Goal: Task Accomplishment & Management: Manage account settings

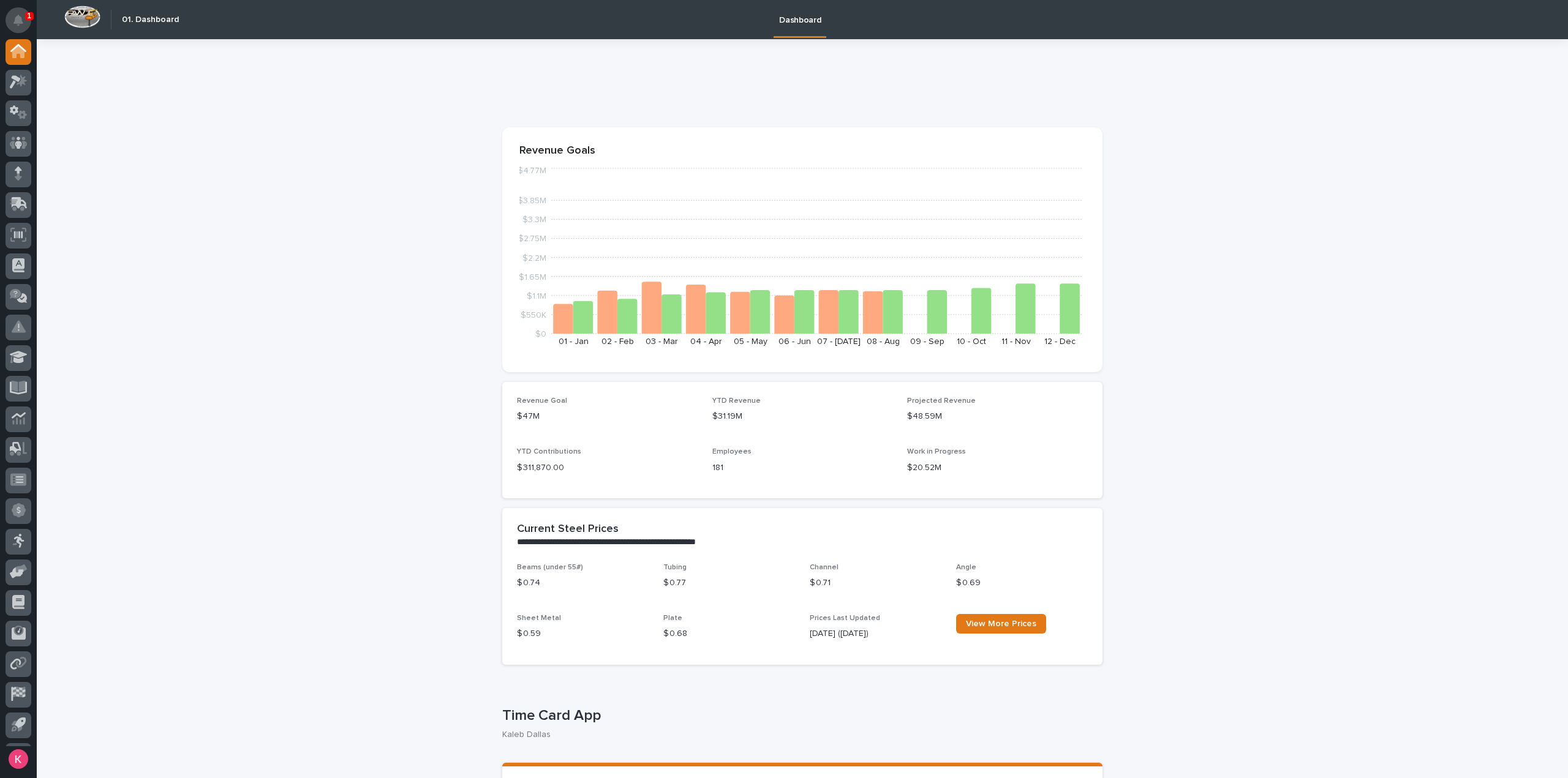
click at [28, 25] on button "Notifications" at bounding box center [19, 20] width 26 height 26
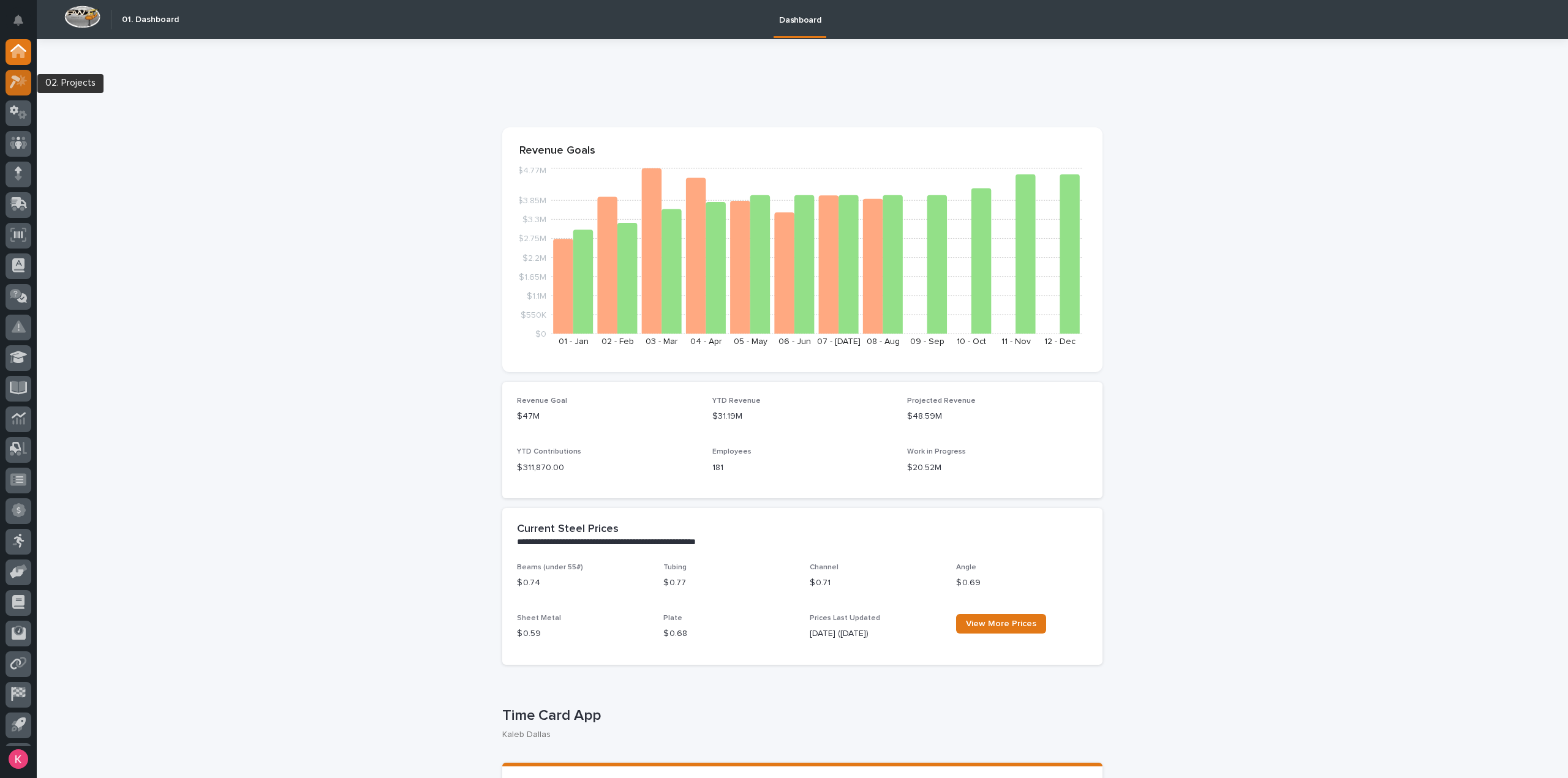
click at [21, 84] on icon at bounding box center [22, 80] width 10 height 12
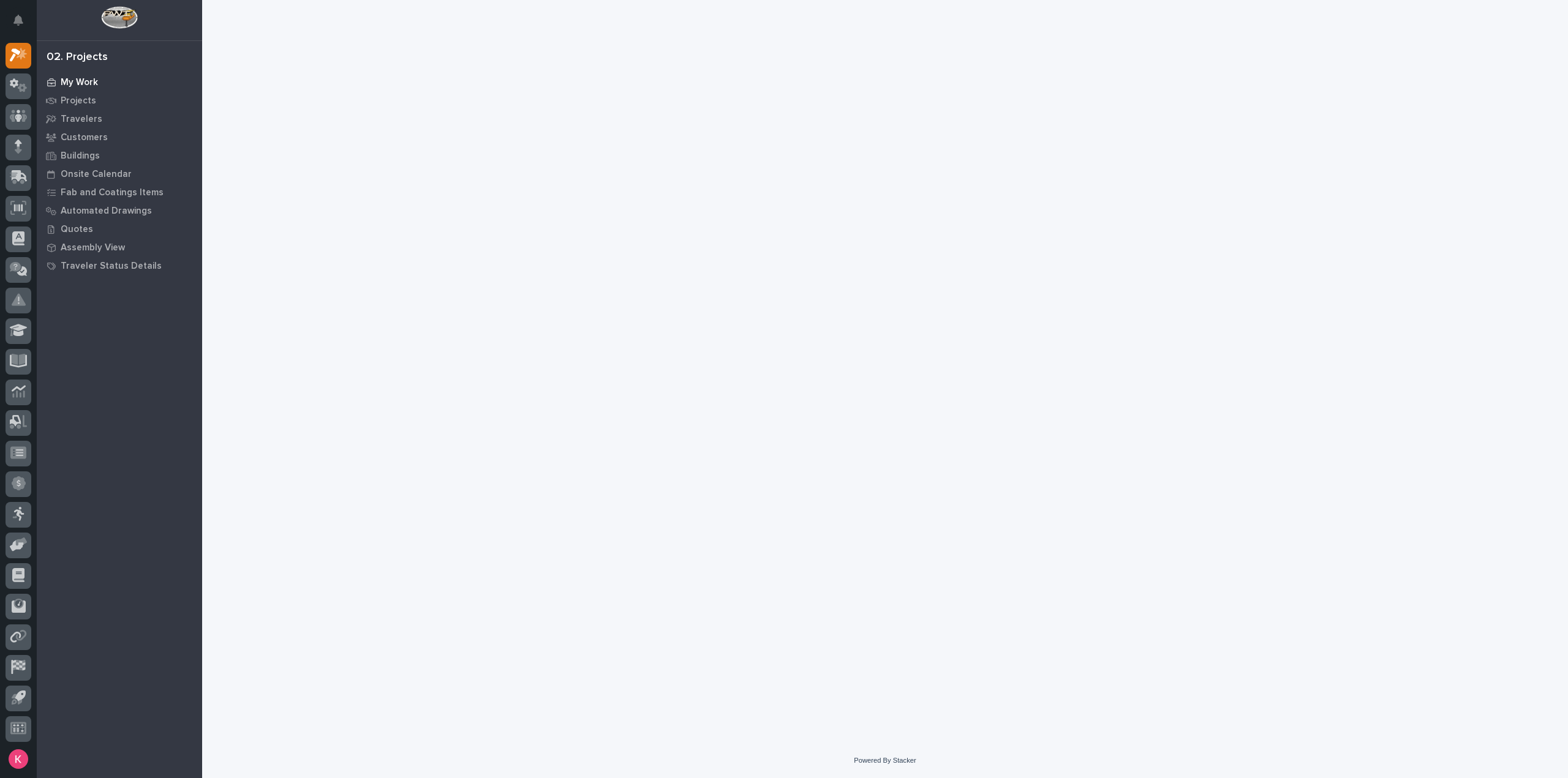
click at [66, 81] on p "My Work" at bounding box center [80, 82] width 38 height 11
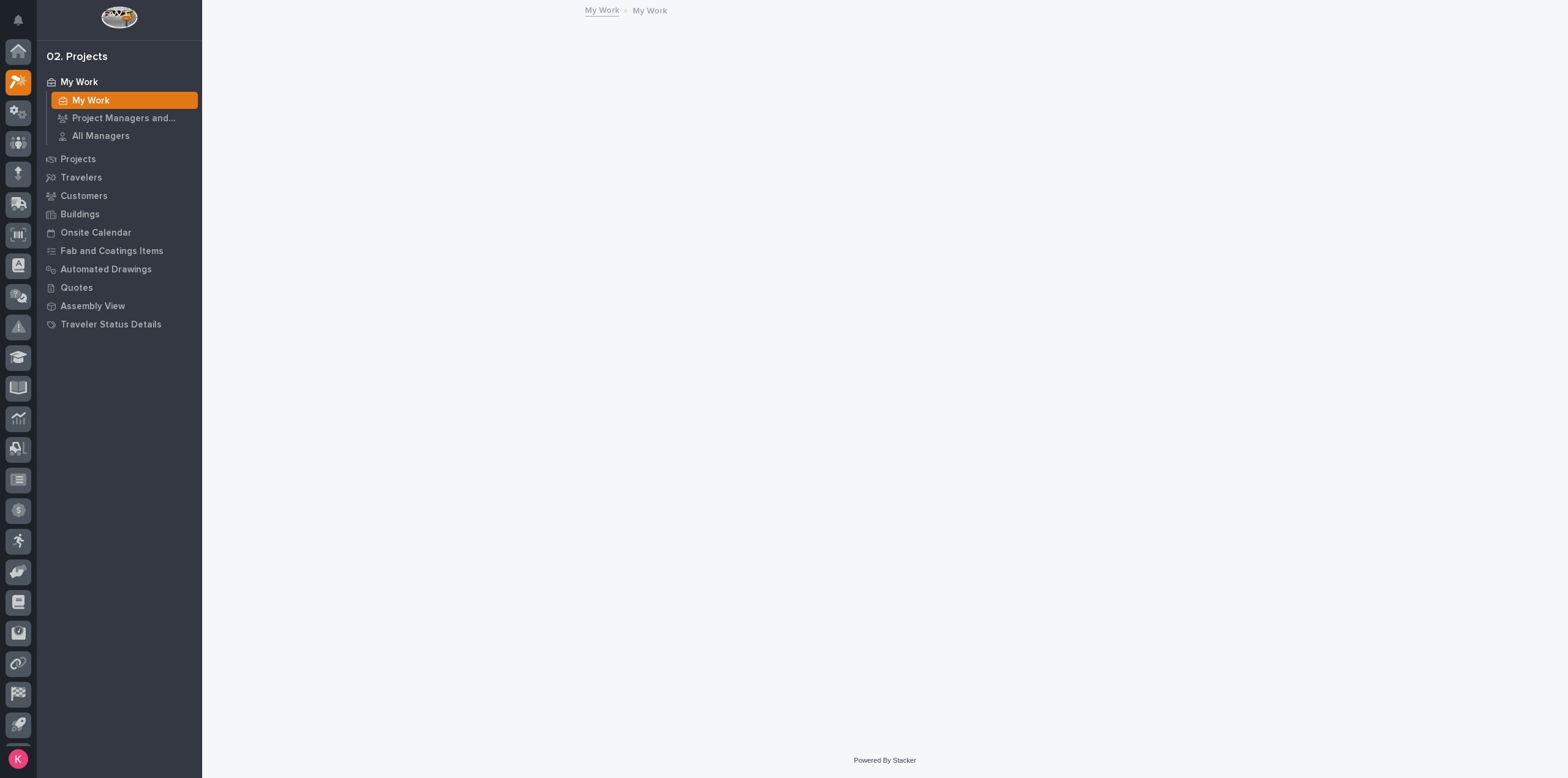
scroll to position [27, 0]
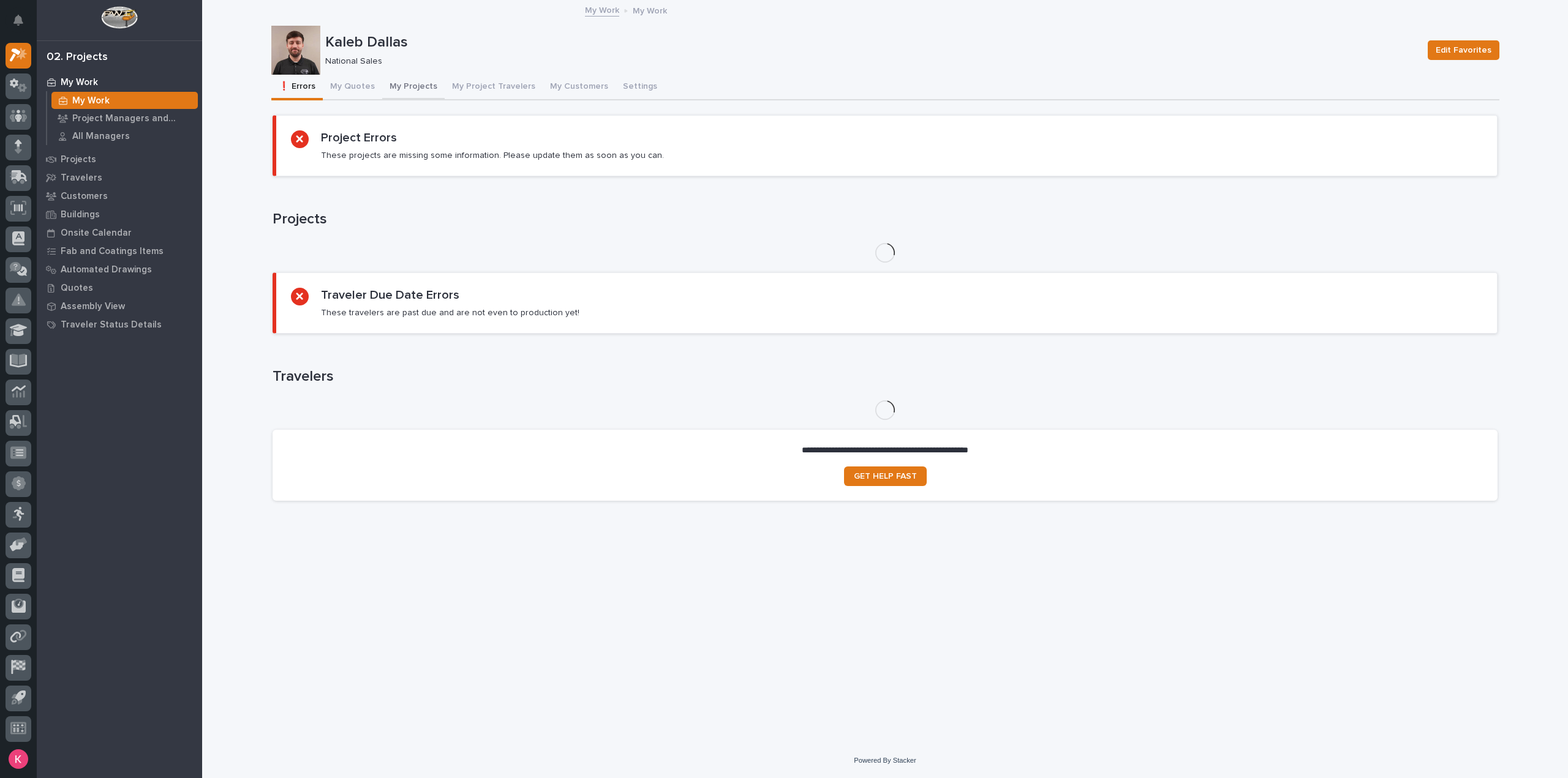
click at [374, 86] on button "My Quotes" at bounding box center [352, 87] width 60 height 26
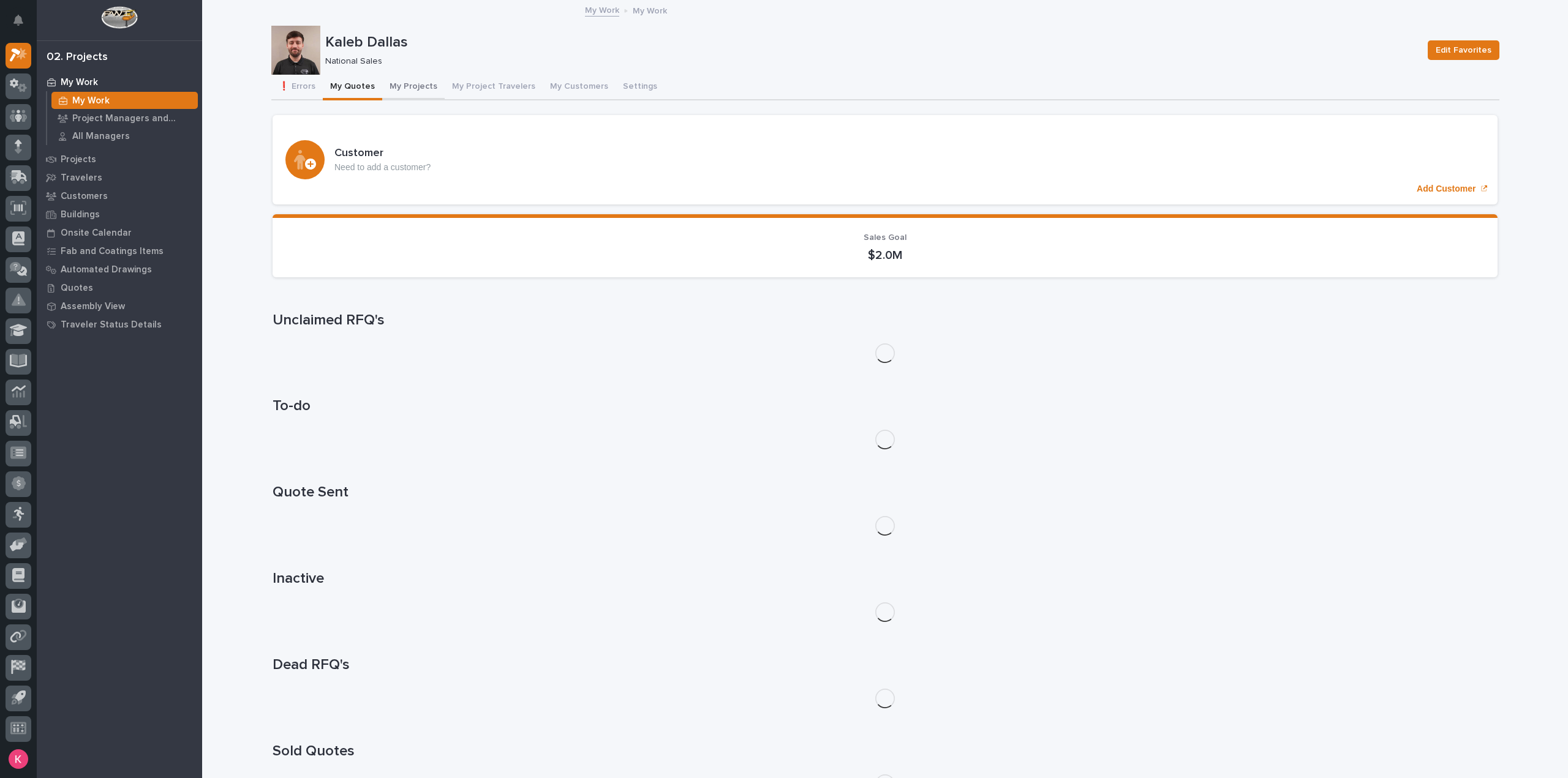
click at [406, 86] on button "My Projects" at bounding box center [413, 87] width 62 height 26
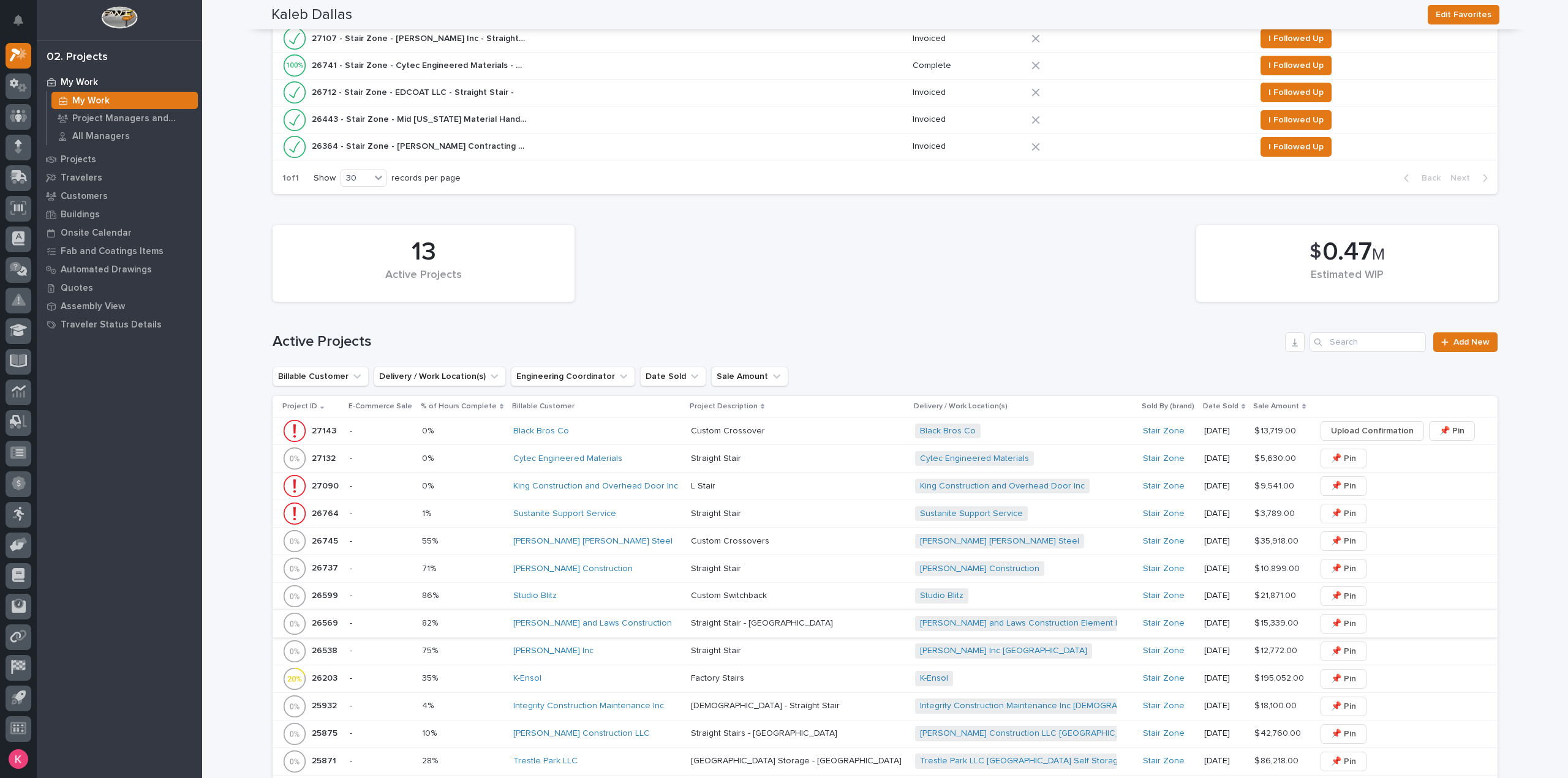
scroll to position [612, 0]
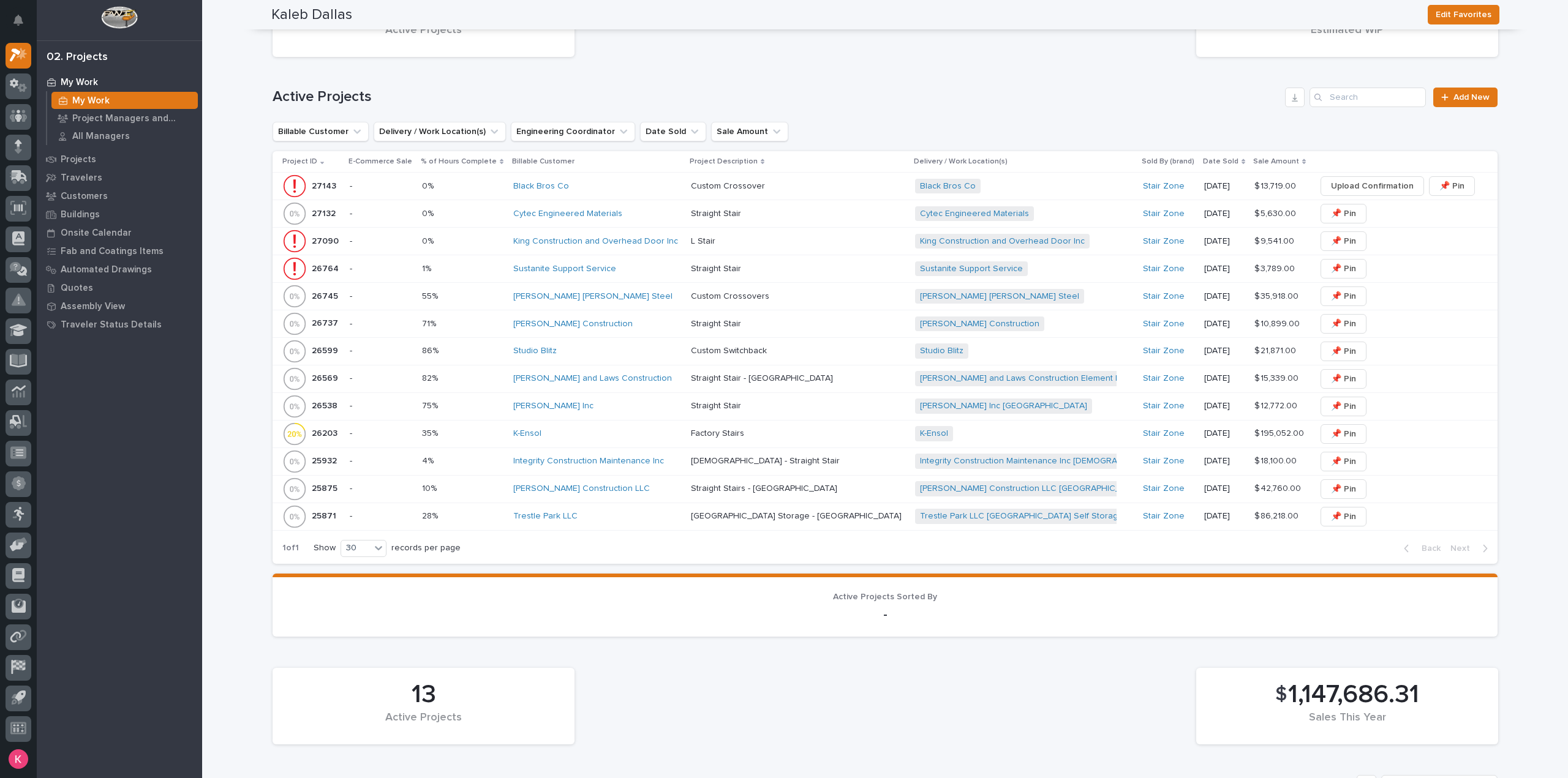
click at [633, 430] on div "K-Ensol" at bounding box center [597, 434] width 168 height 10
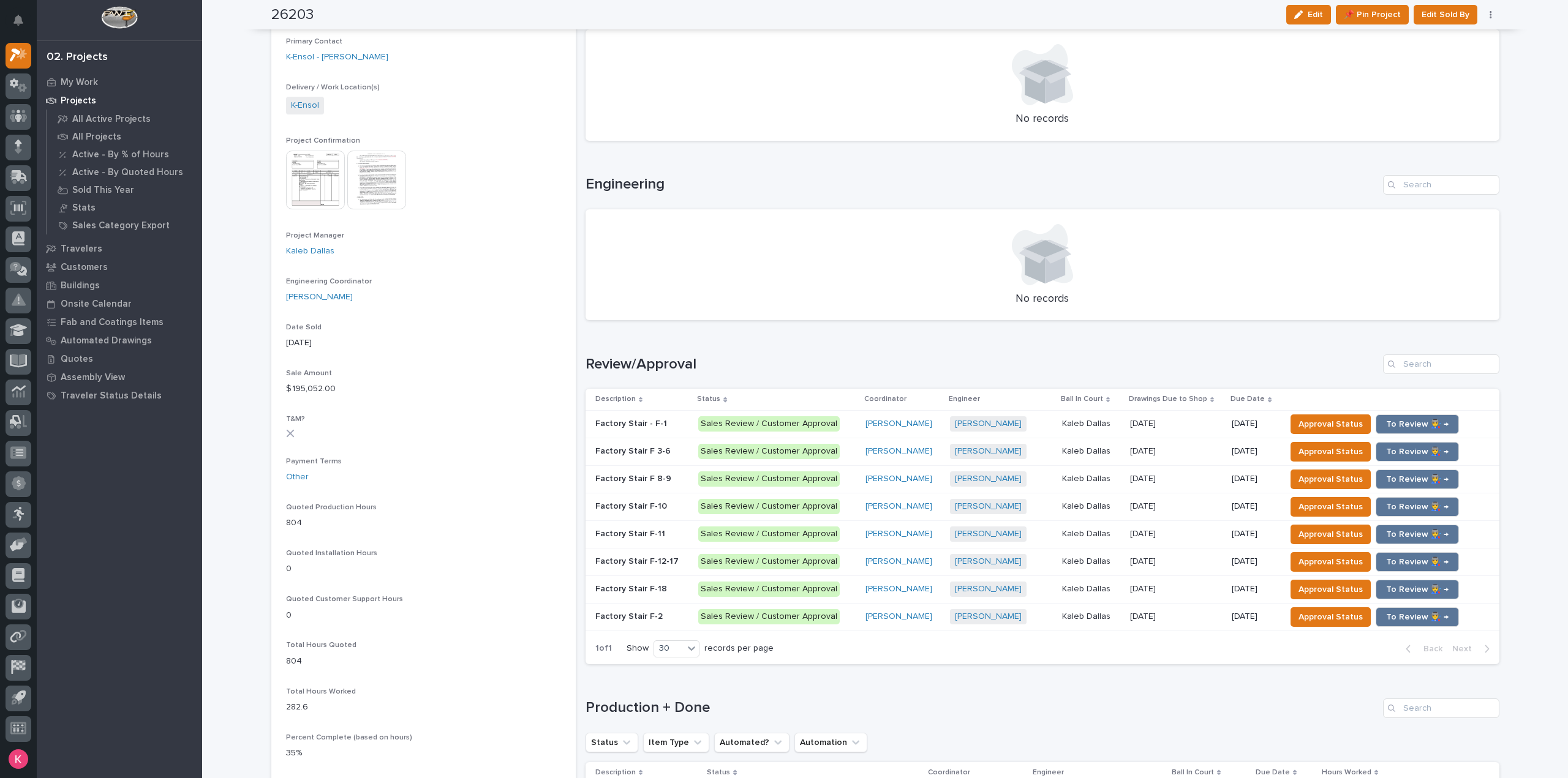
scroll to position [673, 0]
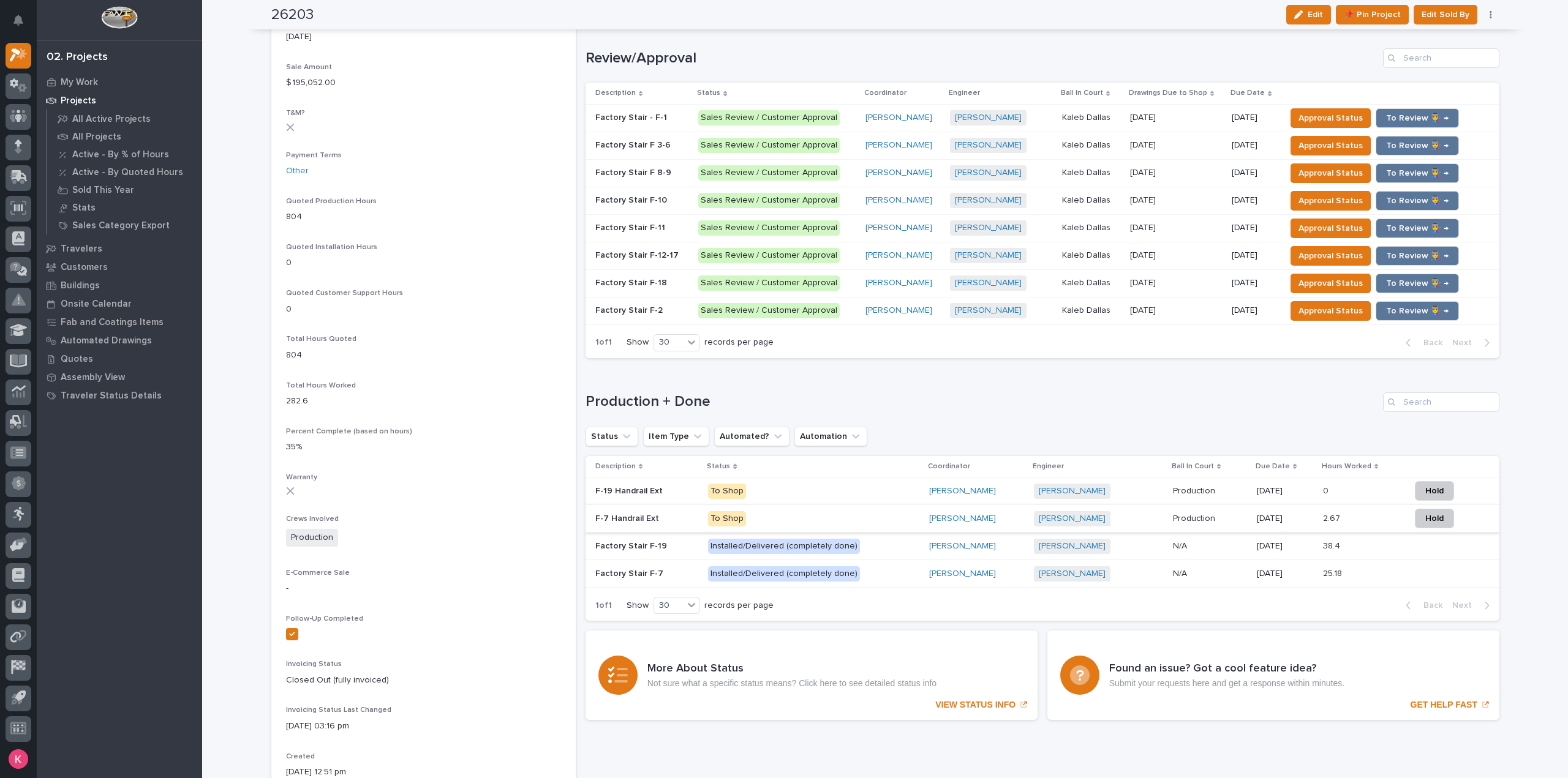
click at [831, 492] on p "To Shop" at bounding box center [813, 491] width 211 height 16
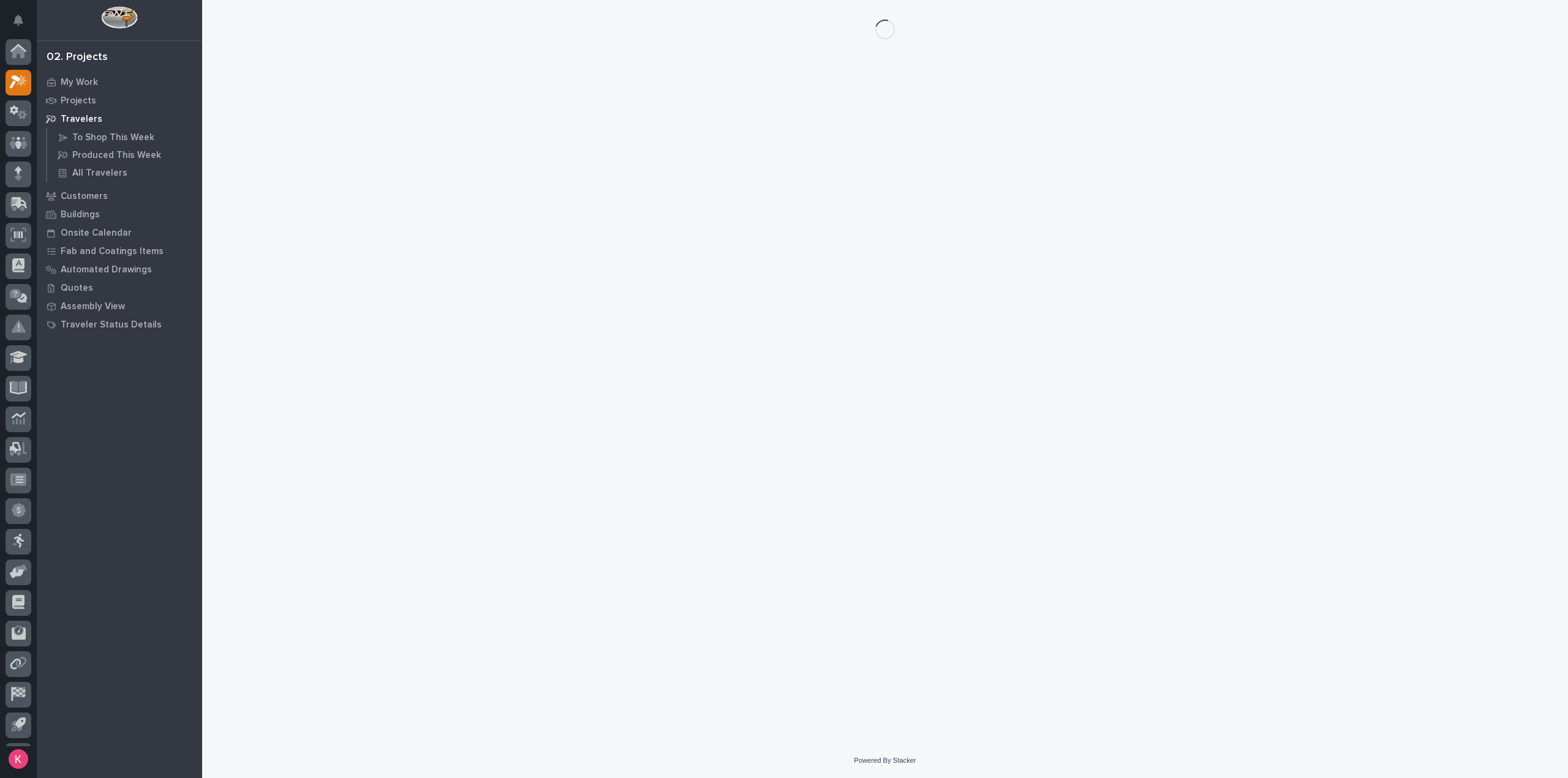
scroll to position [27, 0]
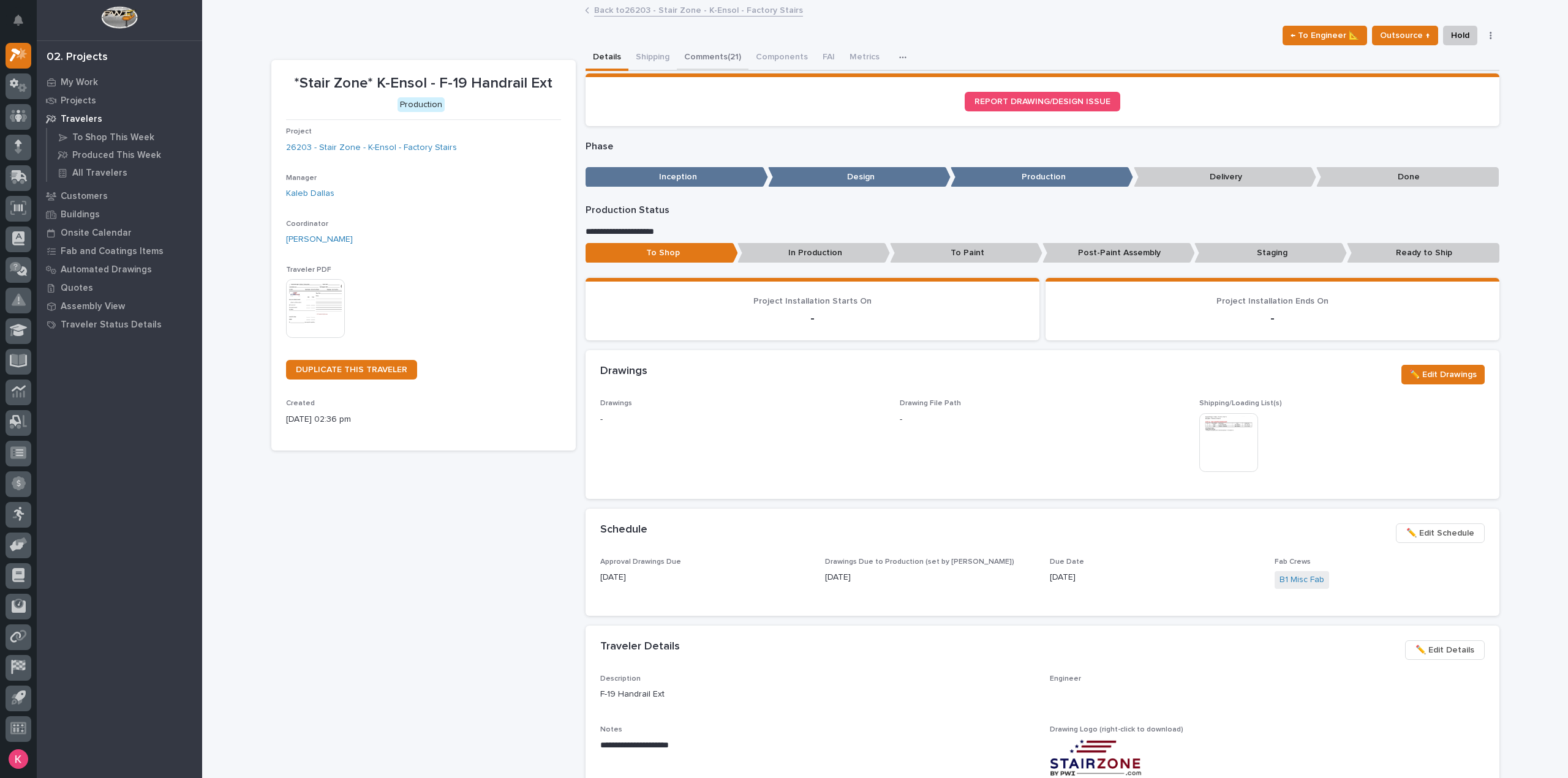
click at [723, 67] on button "Comments (21)" at bounding box center [712, 58] width 72 height 26
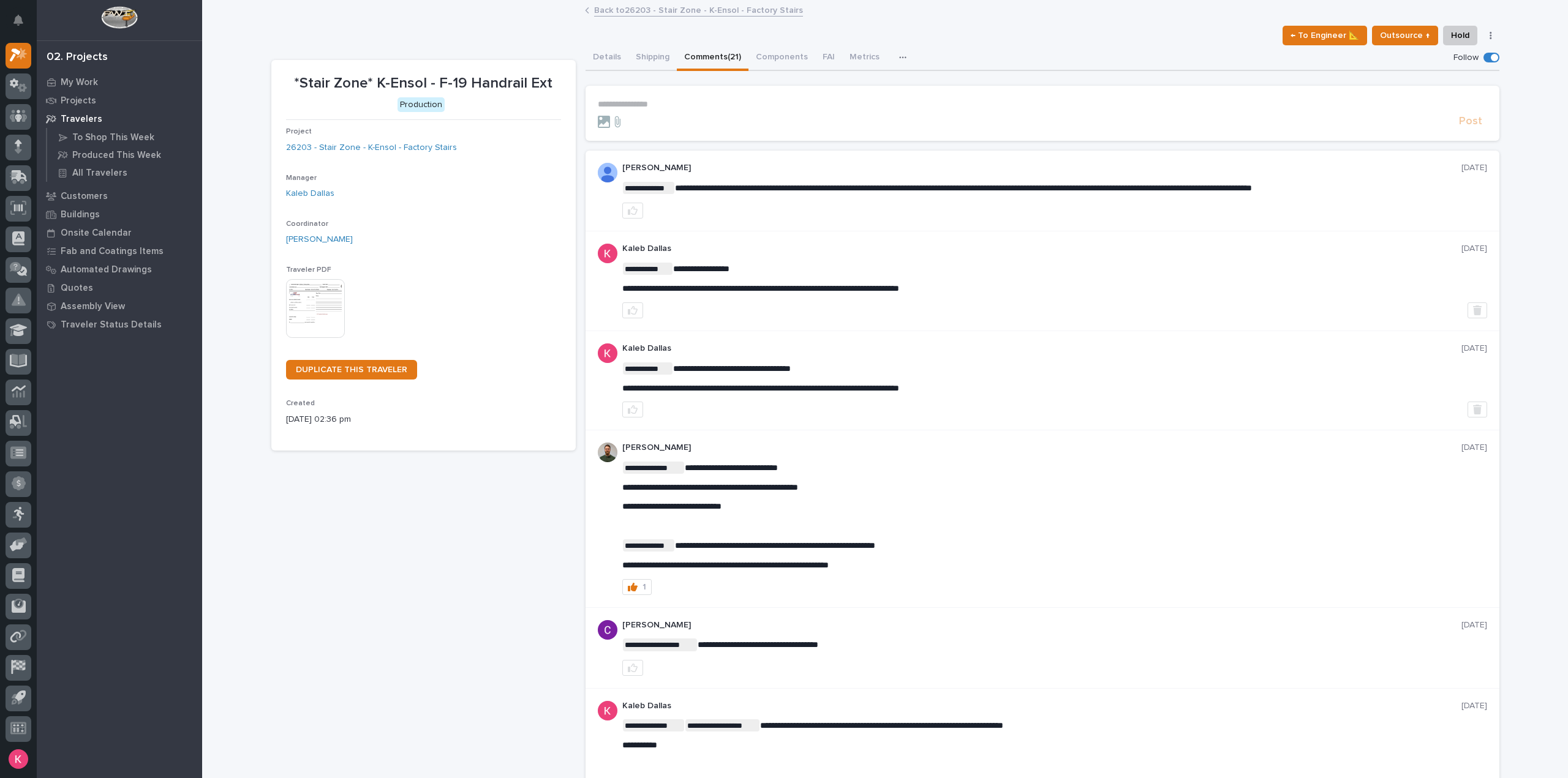
click at [641, 11] on link "Back to 26203 - Stair Zone - K-Ensol - Factory Stairs" at bounding box center [698, 10] width 209 height 14
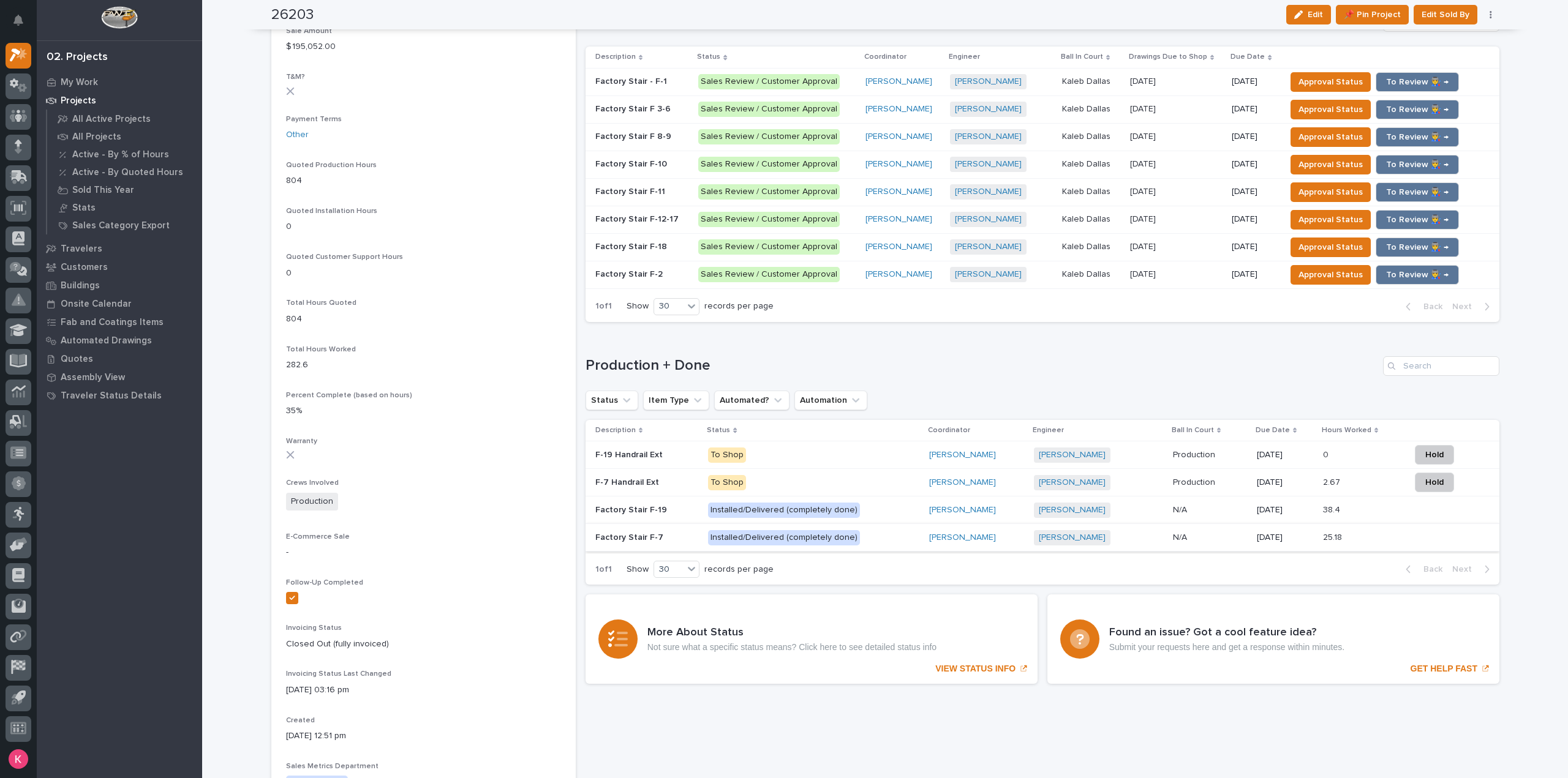
scroll to position [735, 0]
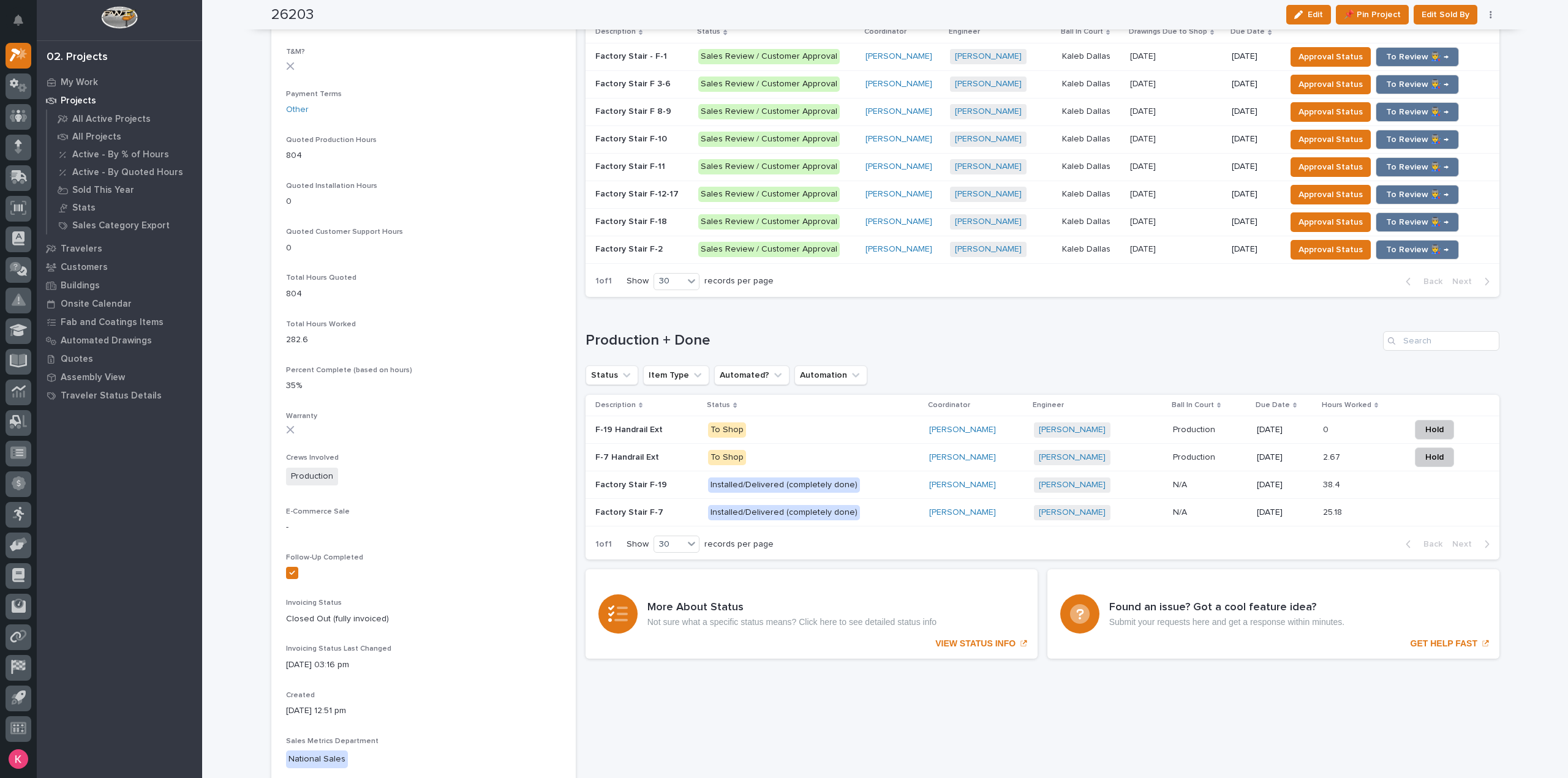
click at [1299, 423] on div "09/19/2025" at bounding box center [1285, 429] width 56 height 13
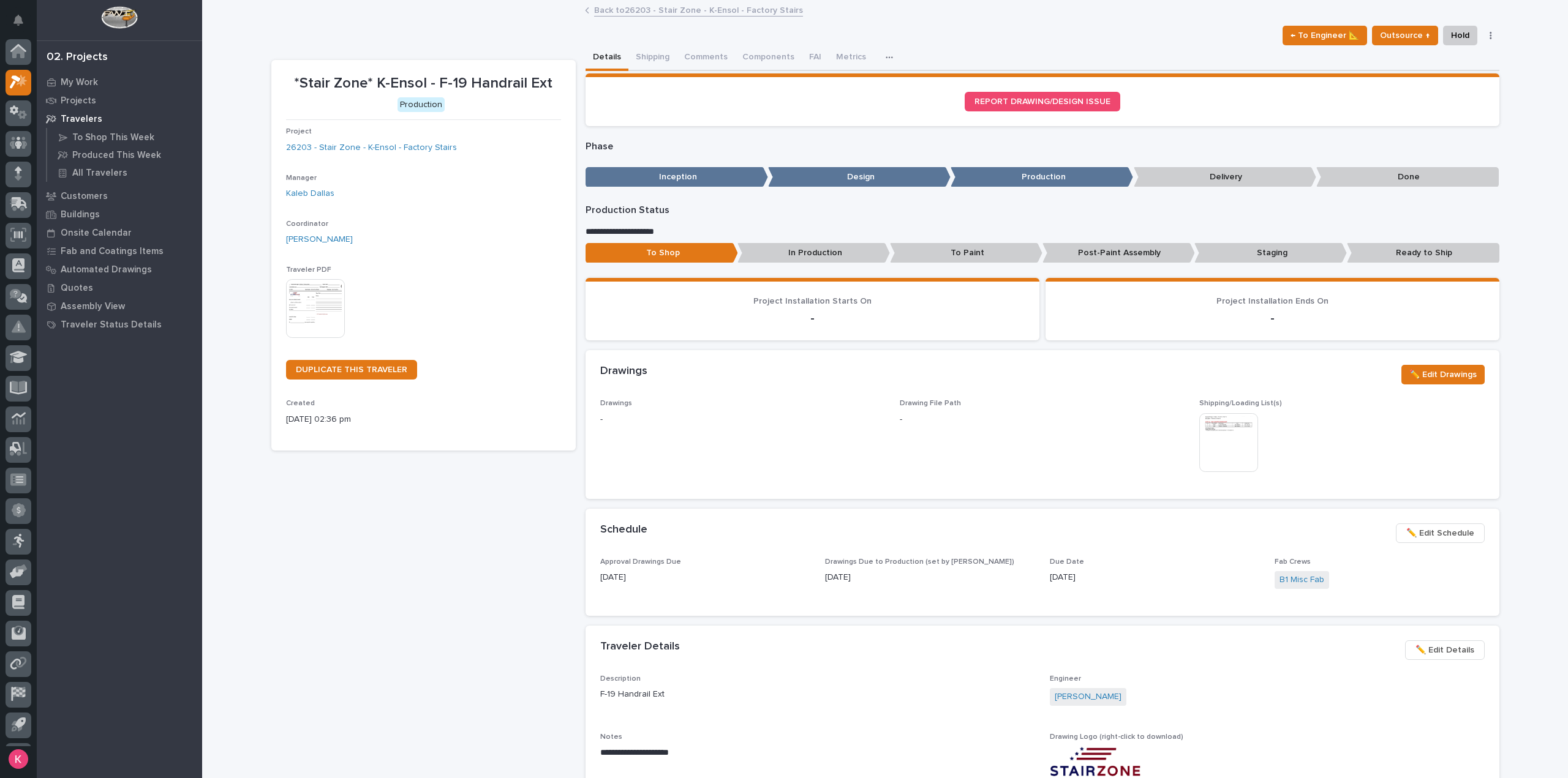
scroll to position [27, 0]
click at [1450, 529] on span "✏️ Edit Schedule" at bounding box center [1440, 533] width 68 height 15
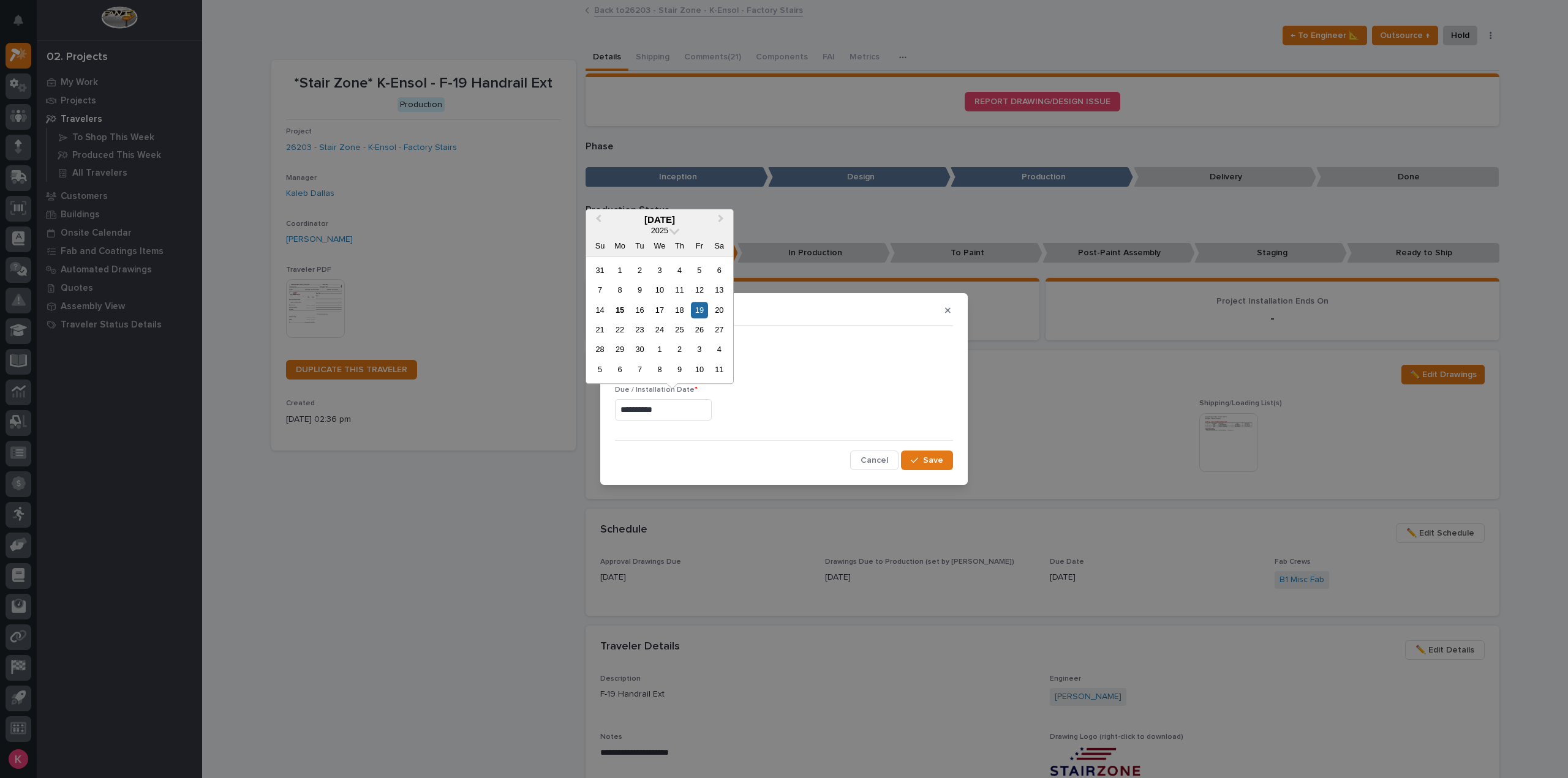
click at [681, 407] on input "**********" at bounding box center [663, 410] width 97 height 21
click at [705, 332] on div "26" at bounding box center [699, 330] width 17 height 17
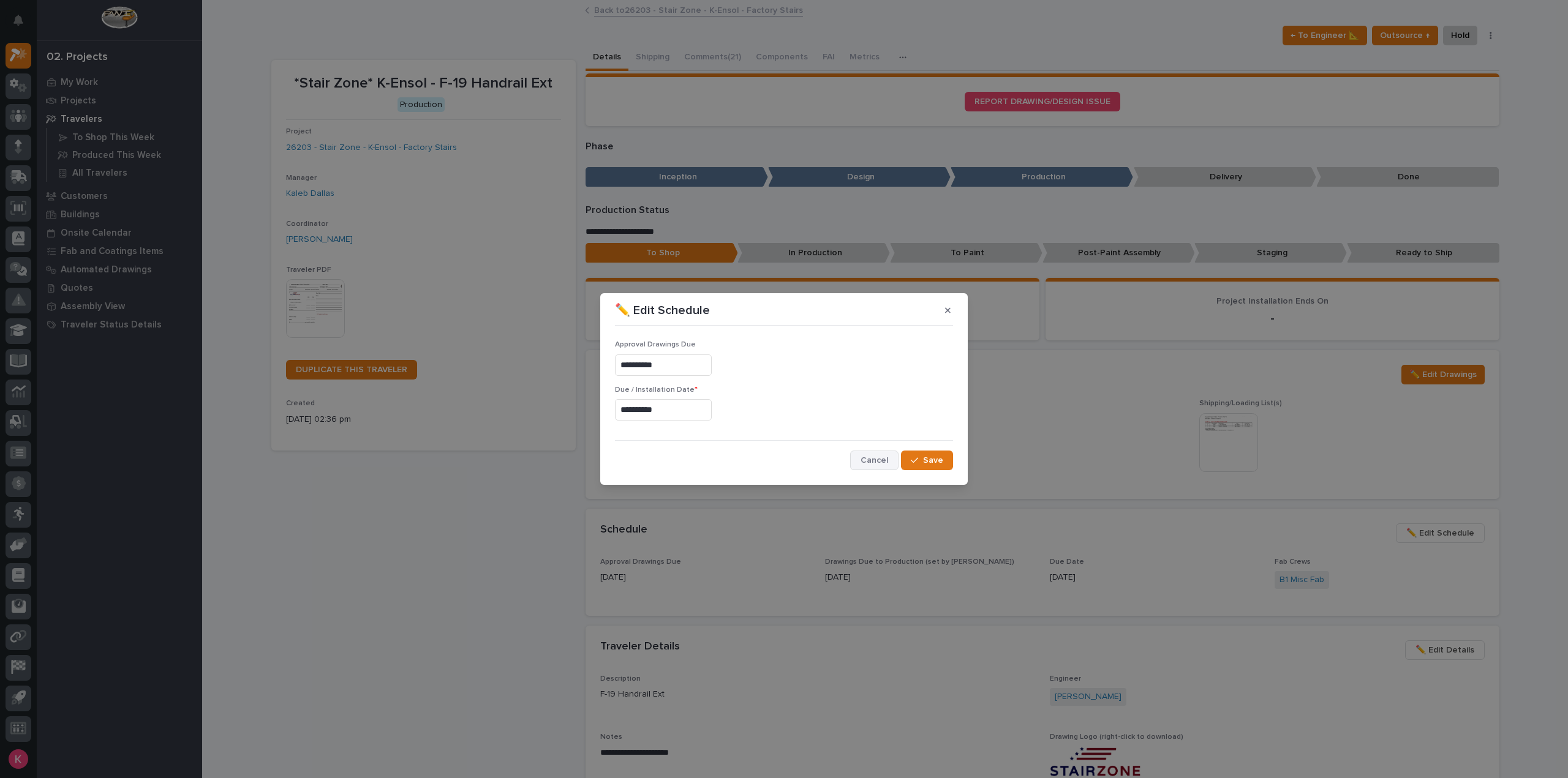
type input "**********"
click at [927, 464] on span "Save" at bounding box center [933, 460] width 20 height 11
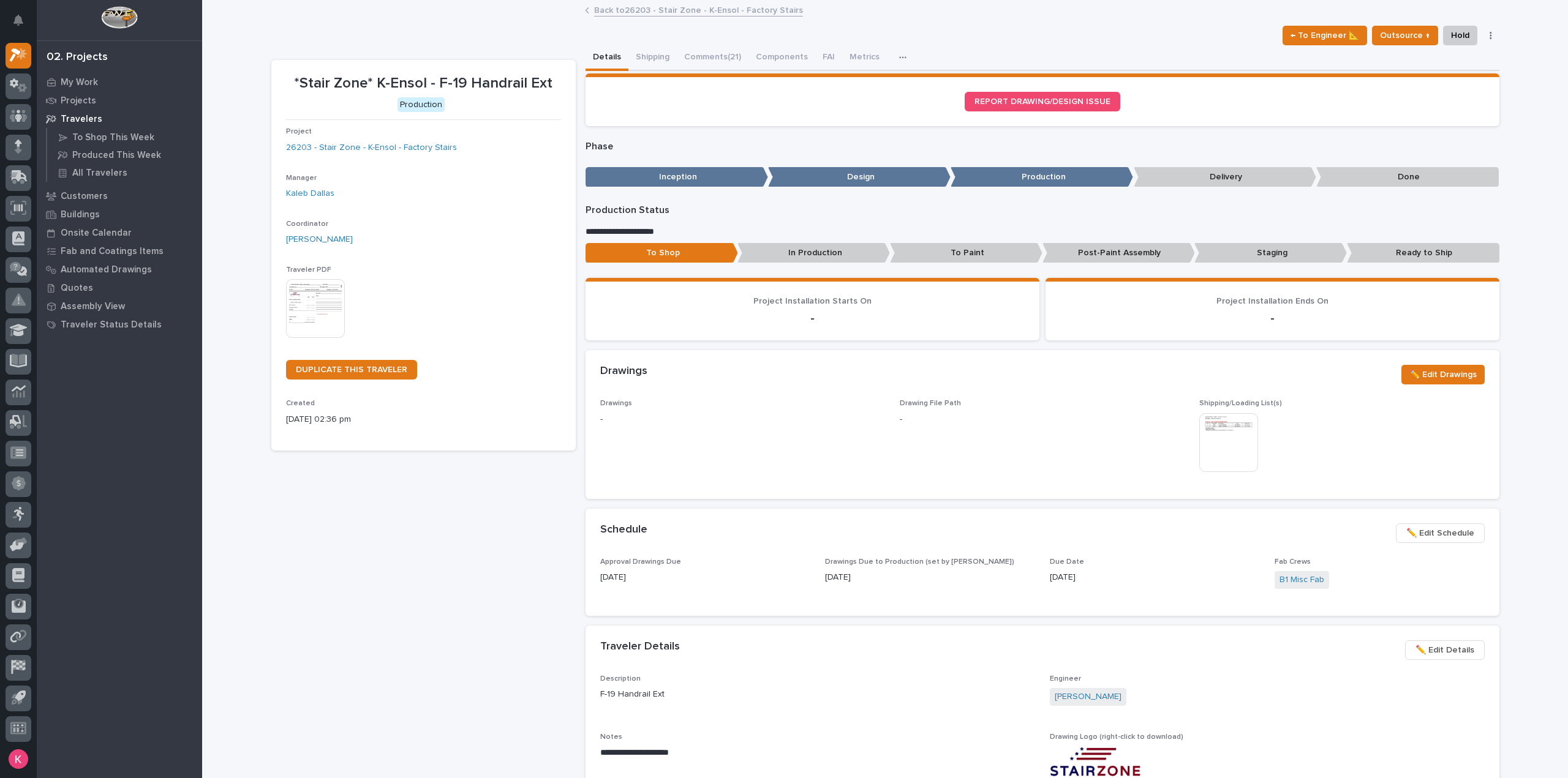
click at [696, 14] on link "Back to 26203 - Stair Zone - K-Ensol - Factory Stairs" at bounding box center [698, 10] width 209 height 14
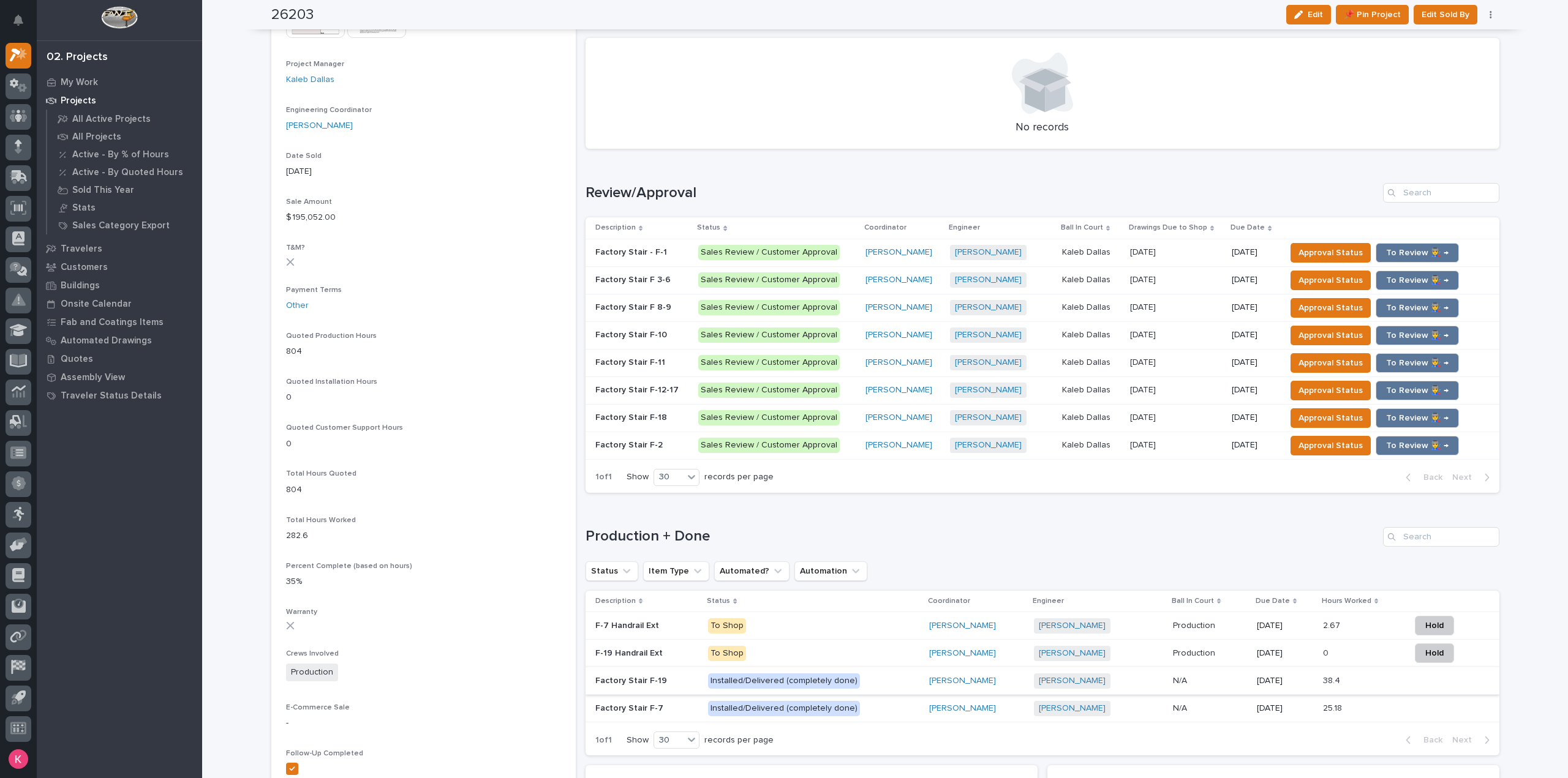
scroll to position [551, 0]
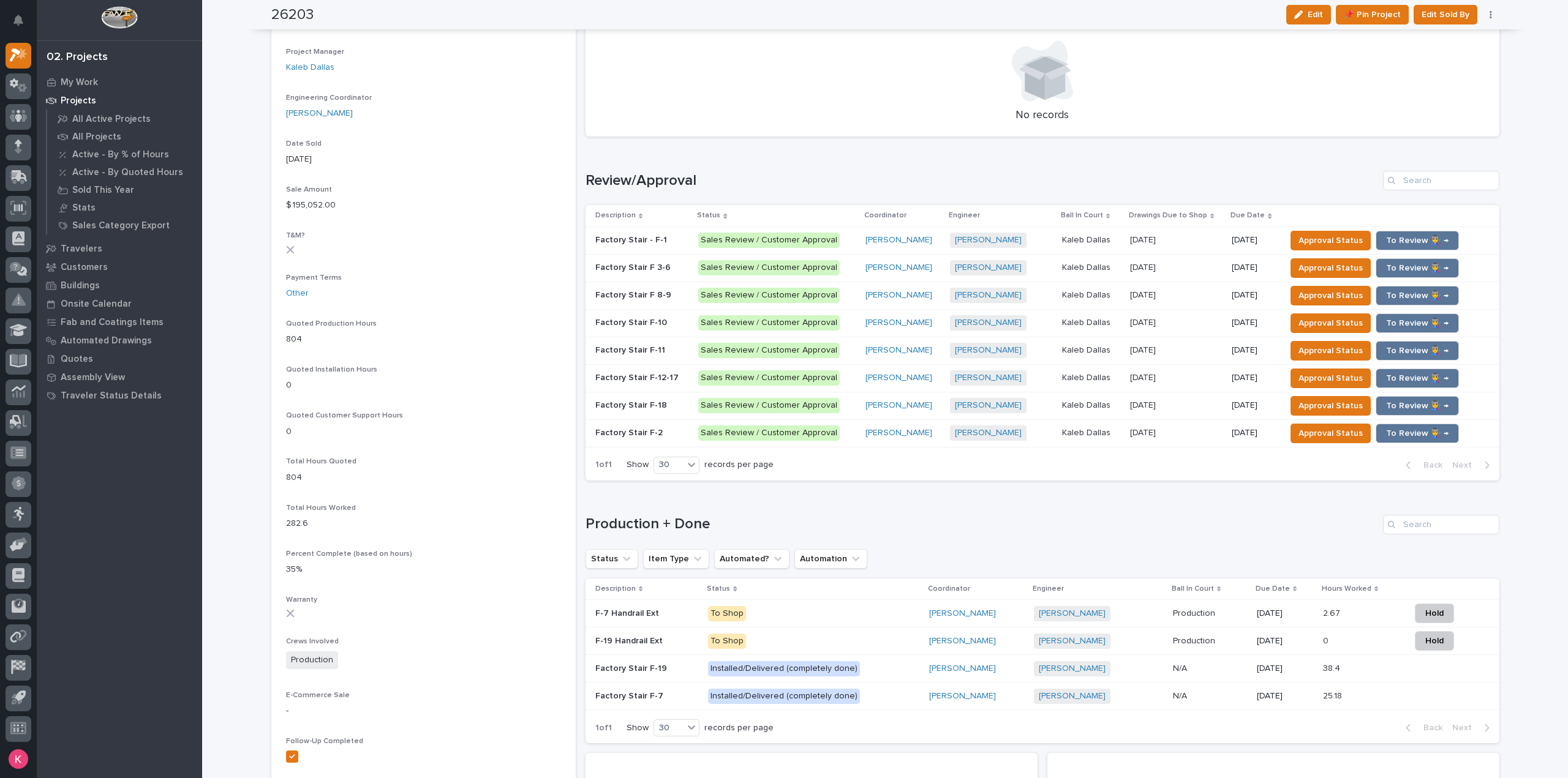
click at [1293, 613] on p "09/19/2025" at bounding box center [1285, 614] width 56 height 10
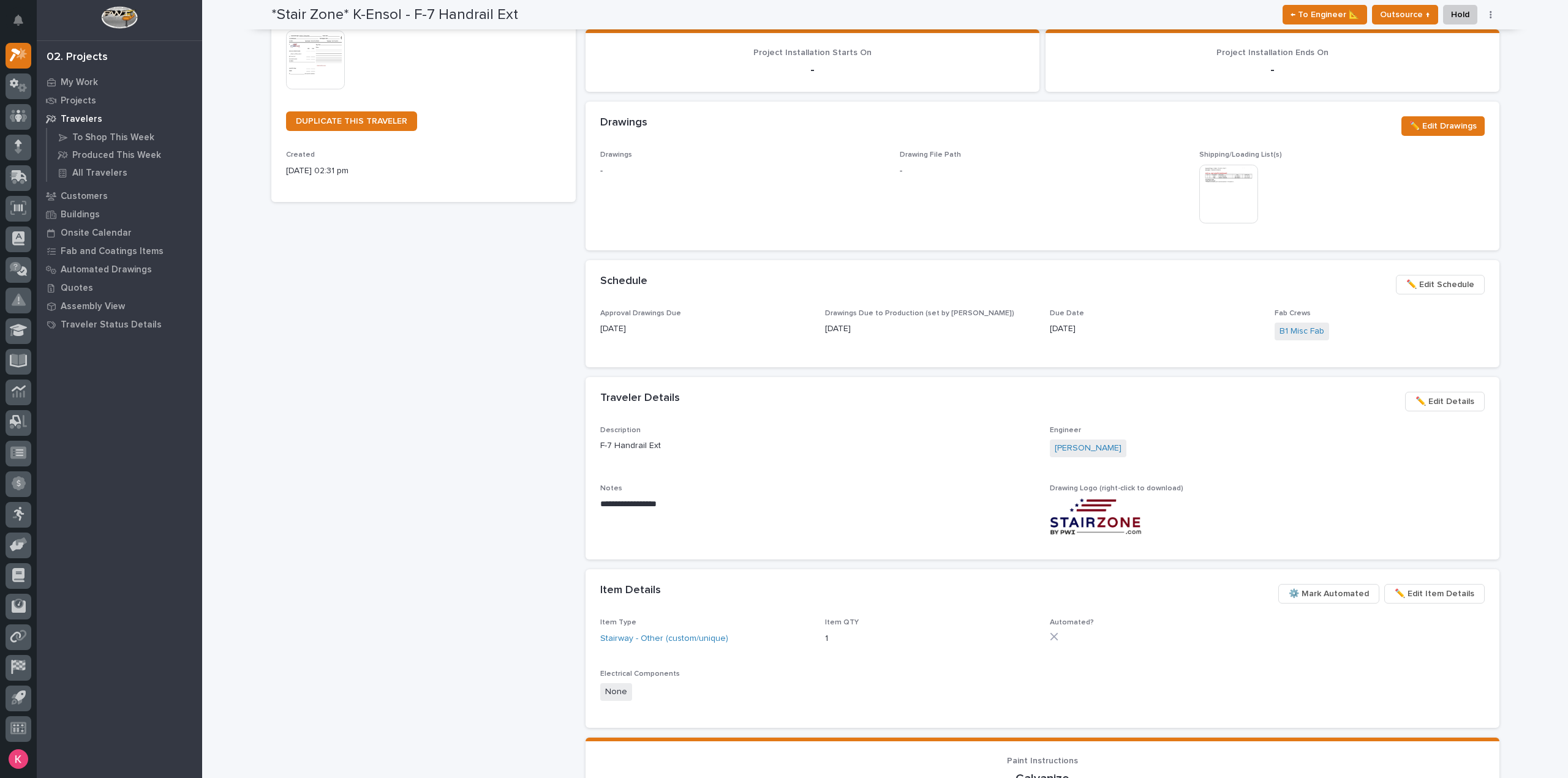
scroll to position [252, 0]
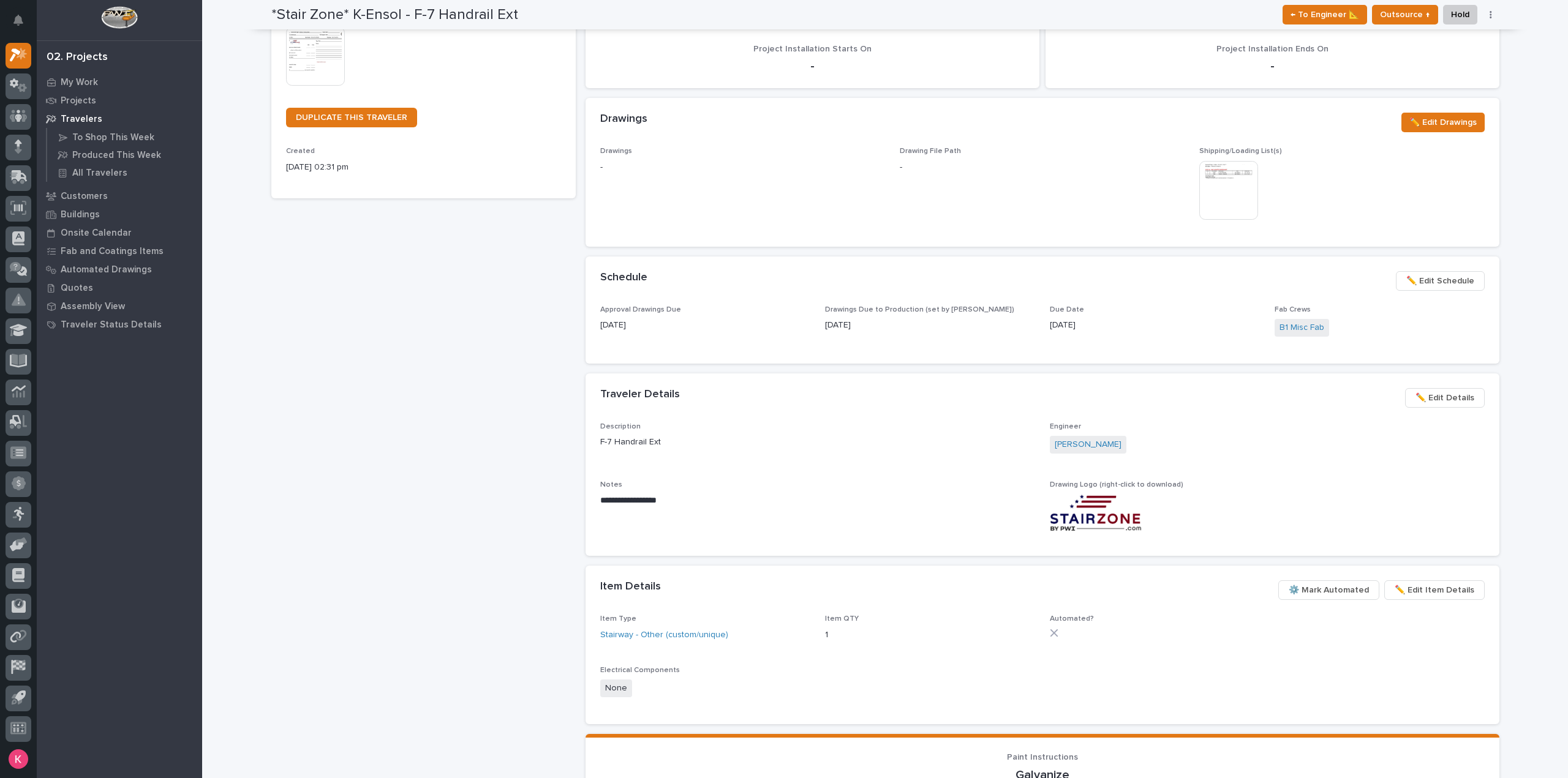
click at [1427, 283] on span "✏️ Edit Schedule" at bounding box center [1440, 281] width 68 height 15
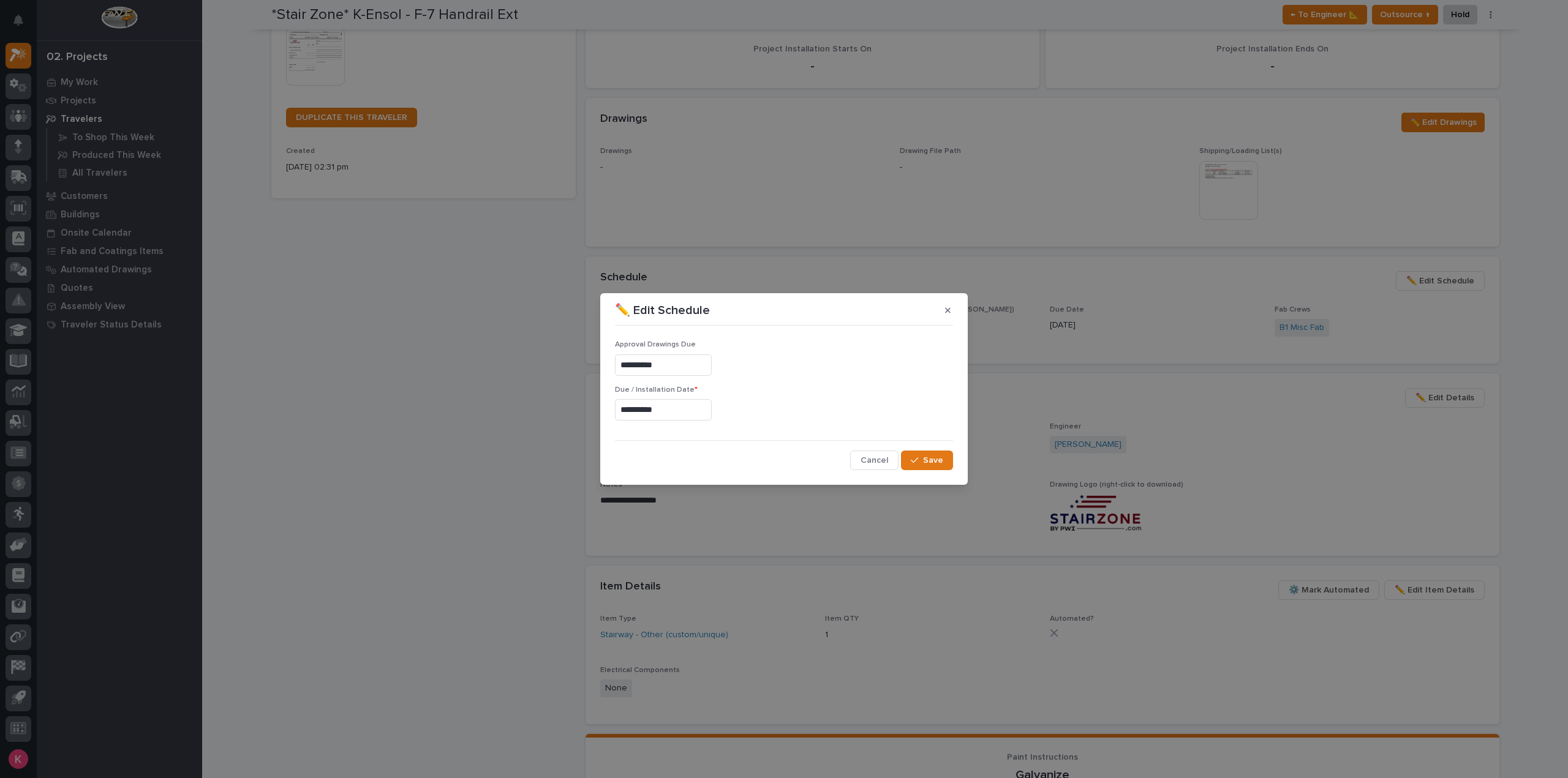
click at [684, 419] on input "**********" at bounding box center [663, 410] width 97 height 21
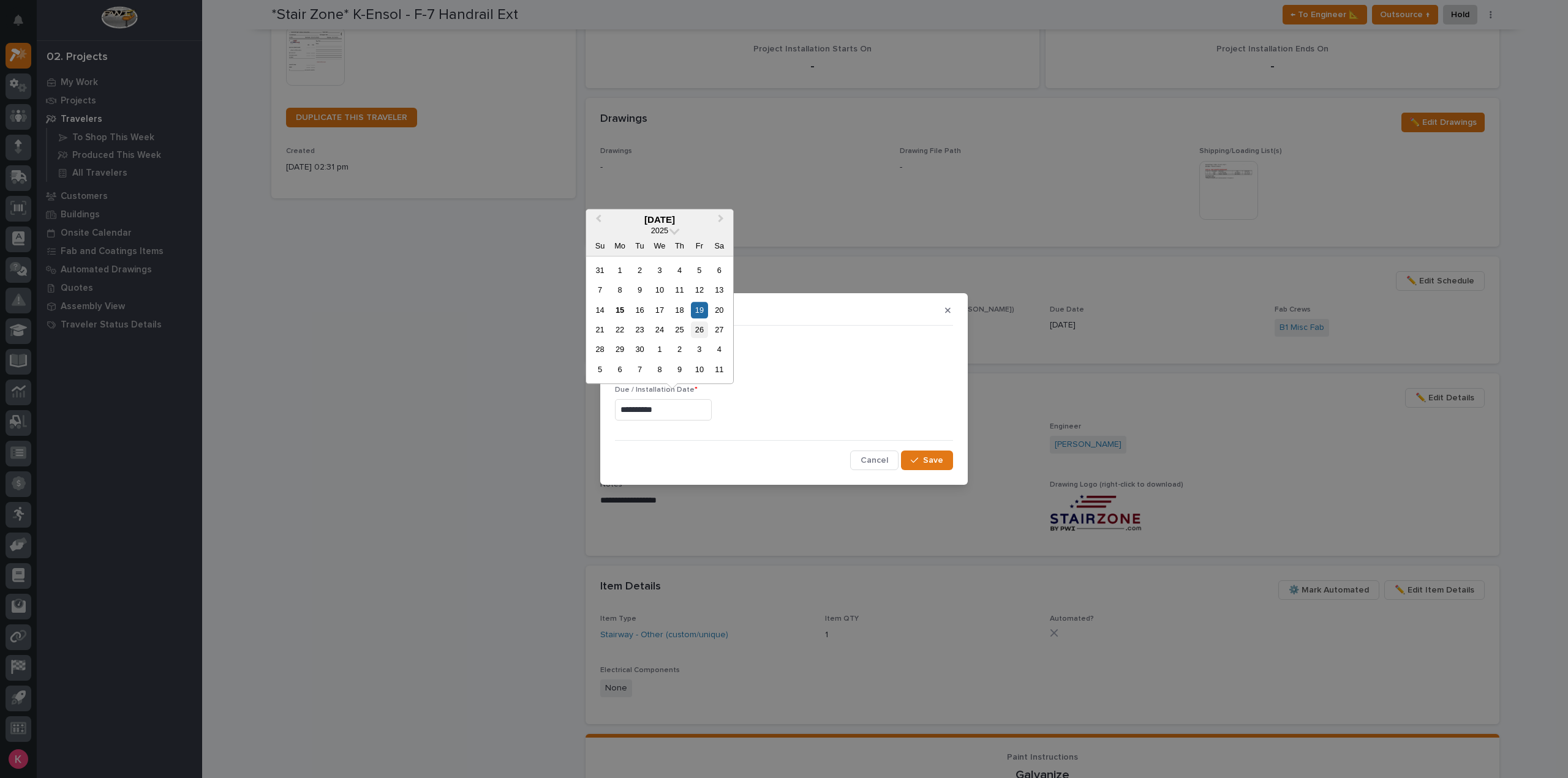
click at [705, 333] on div "26" at bounding box center [699, 330] width 17 height 17
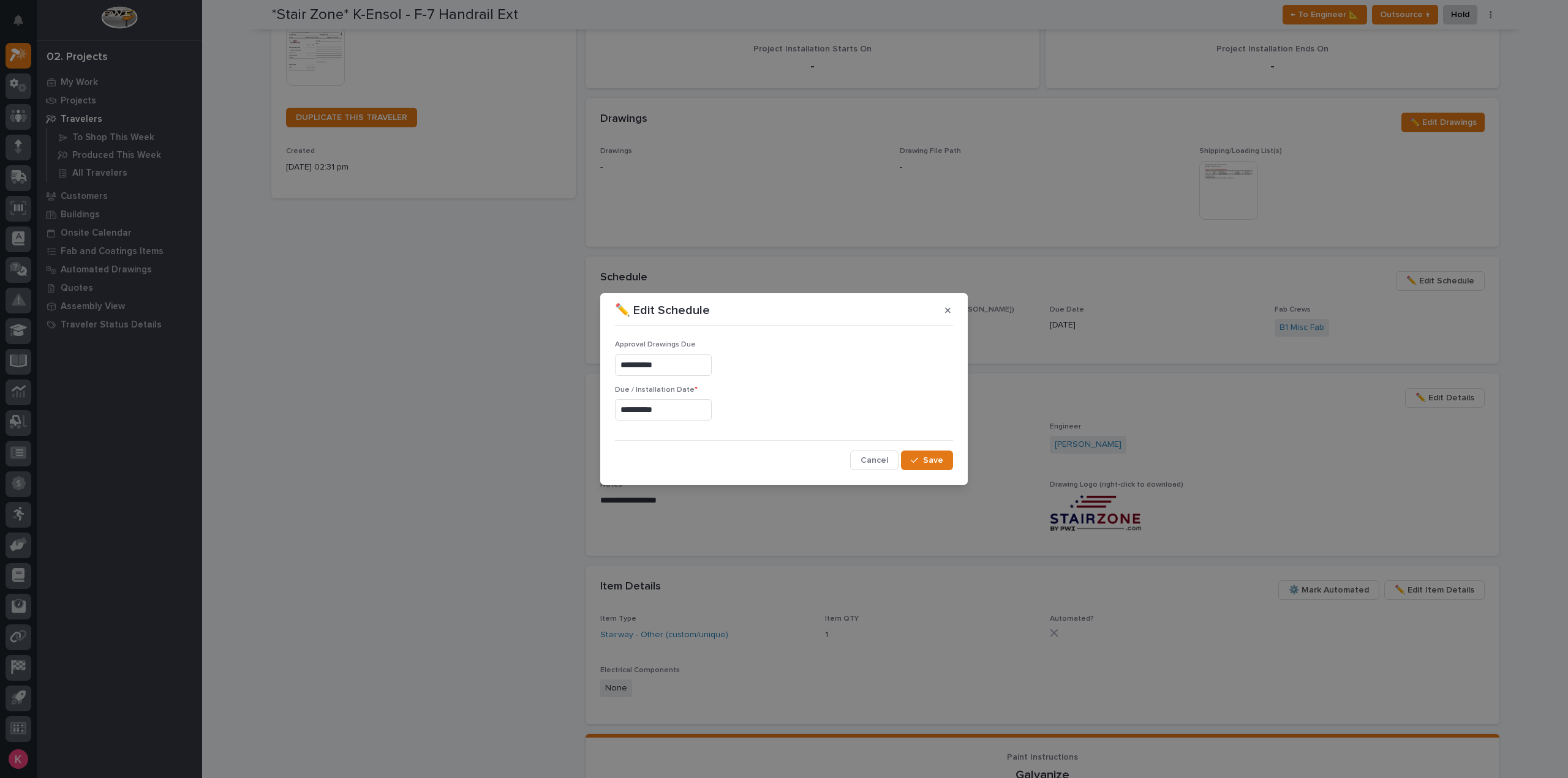
type input "**********"
click at [952, 465] on button "Save" at bounding box center [927, 460] width 52 height 19
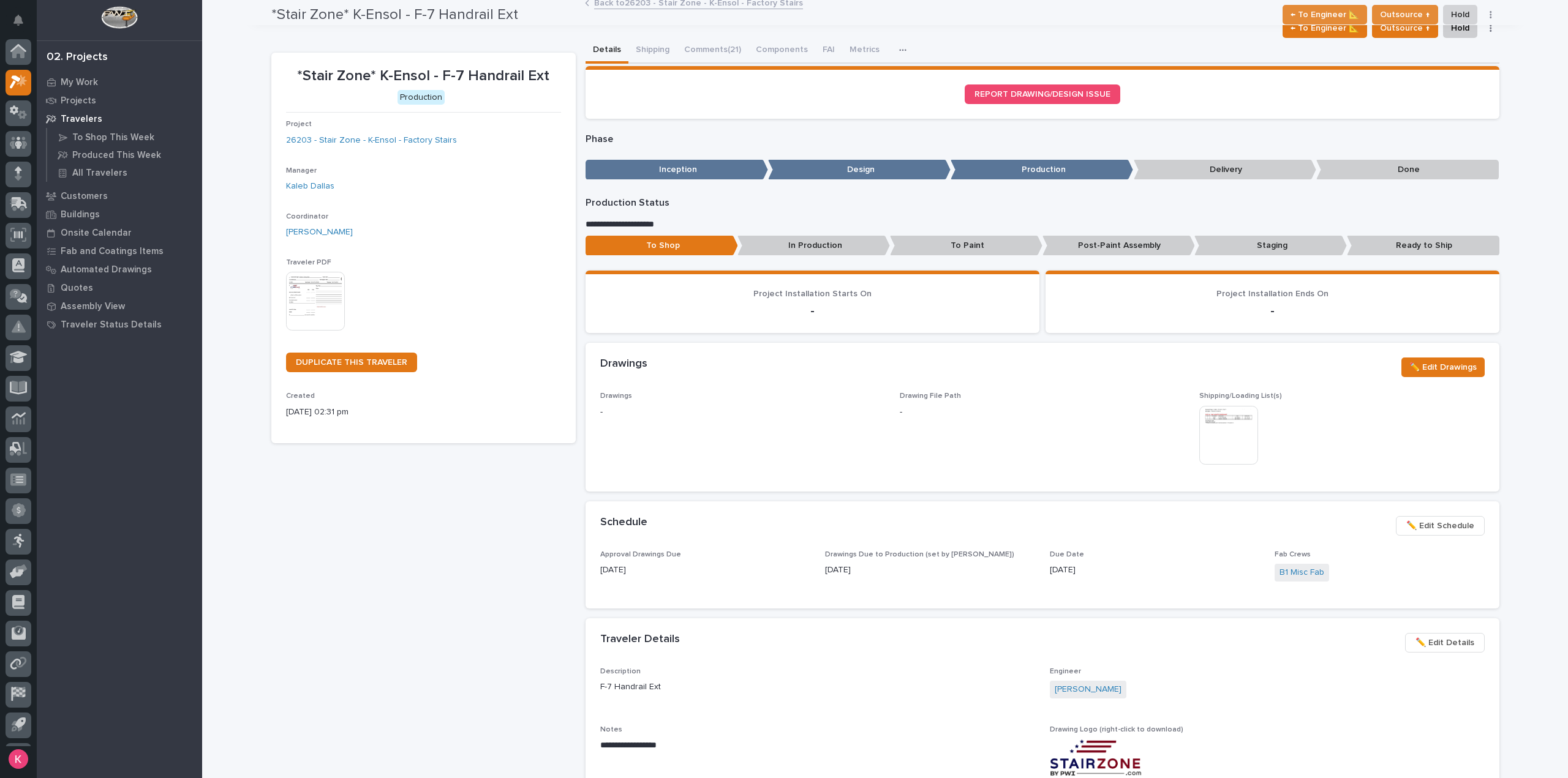
scroll to position [0, 0]
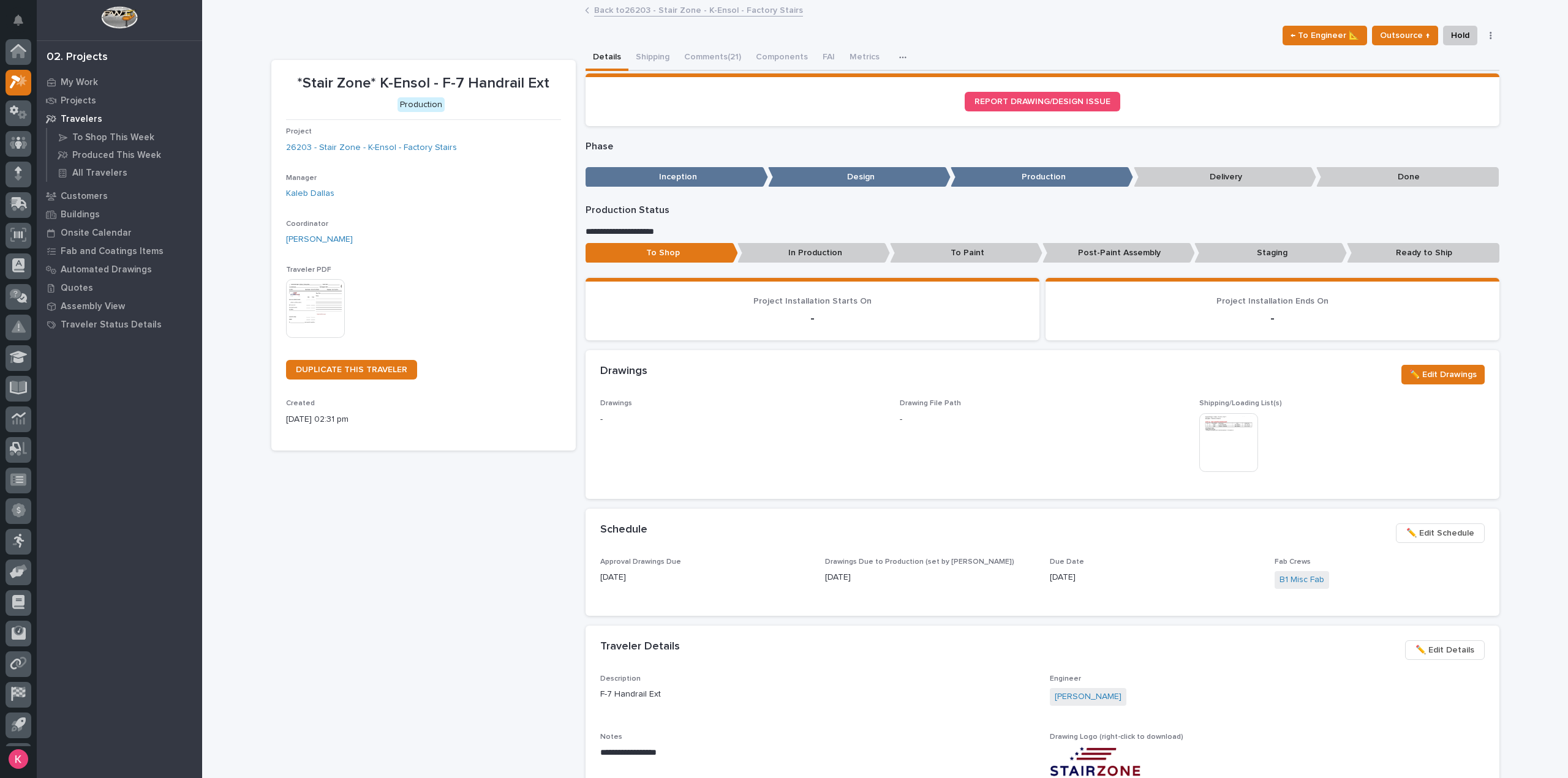
click at [673, 9] on link "Back to 26203 - Stair Zone - K-Ensol - Factory Stairs" at bounding box center [698, 10] width 209 height 14
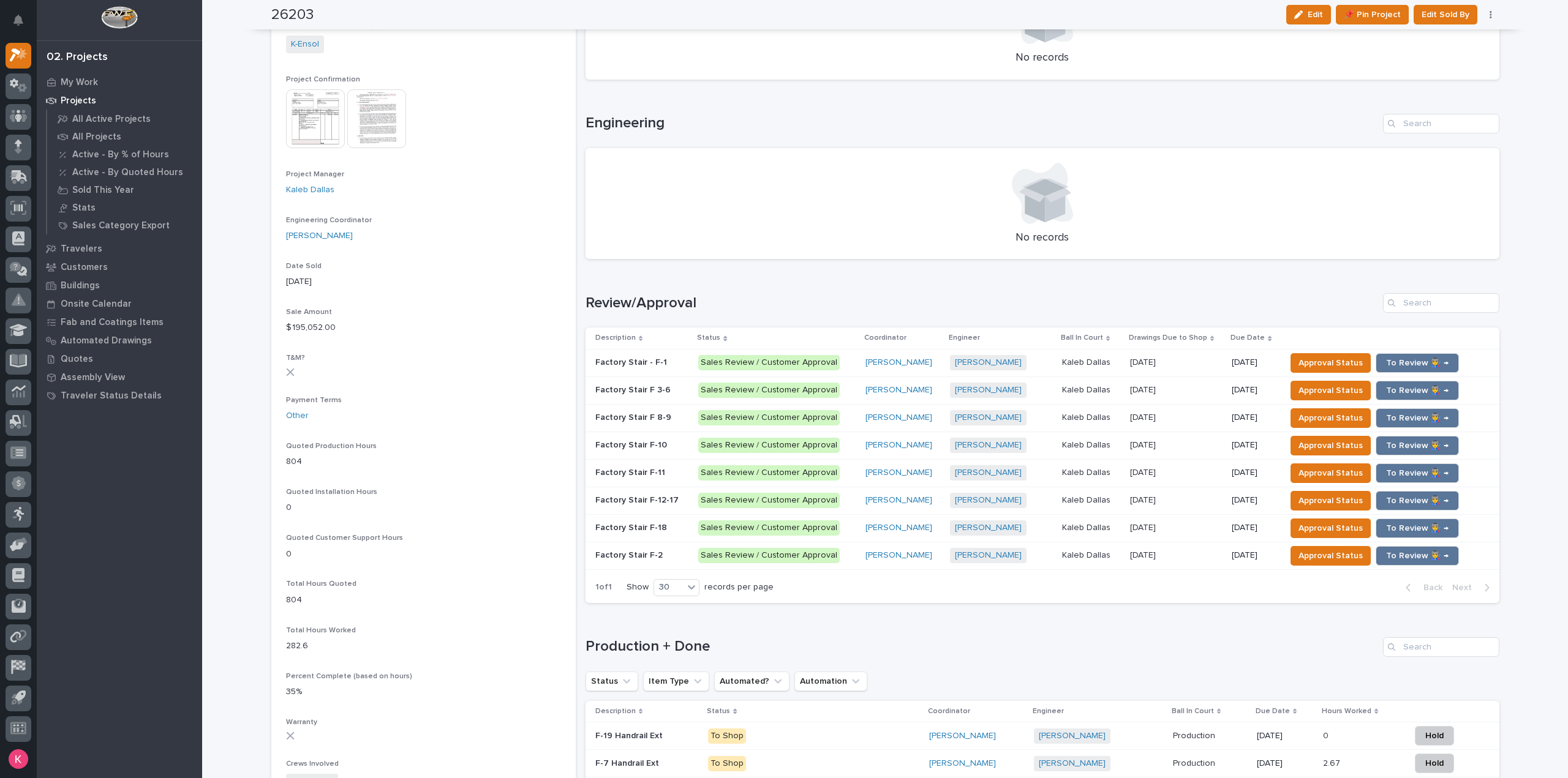
scroll to position [122, 0]
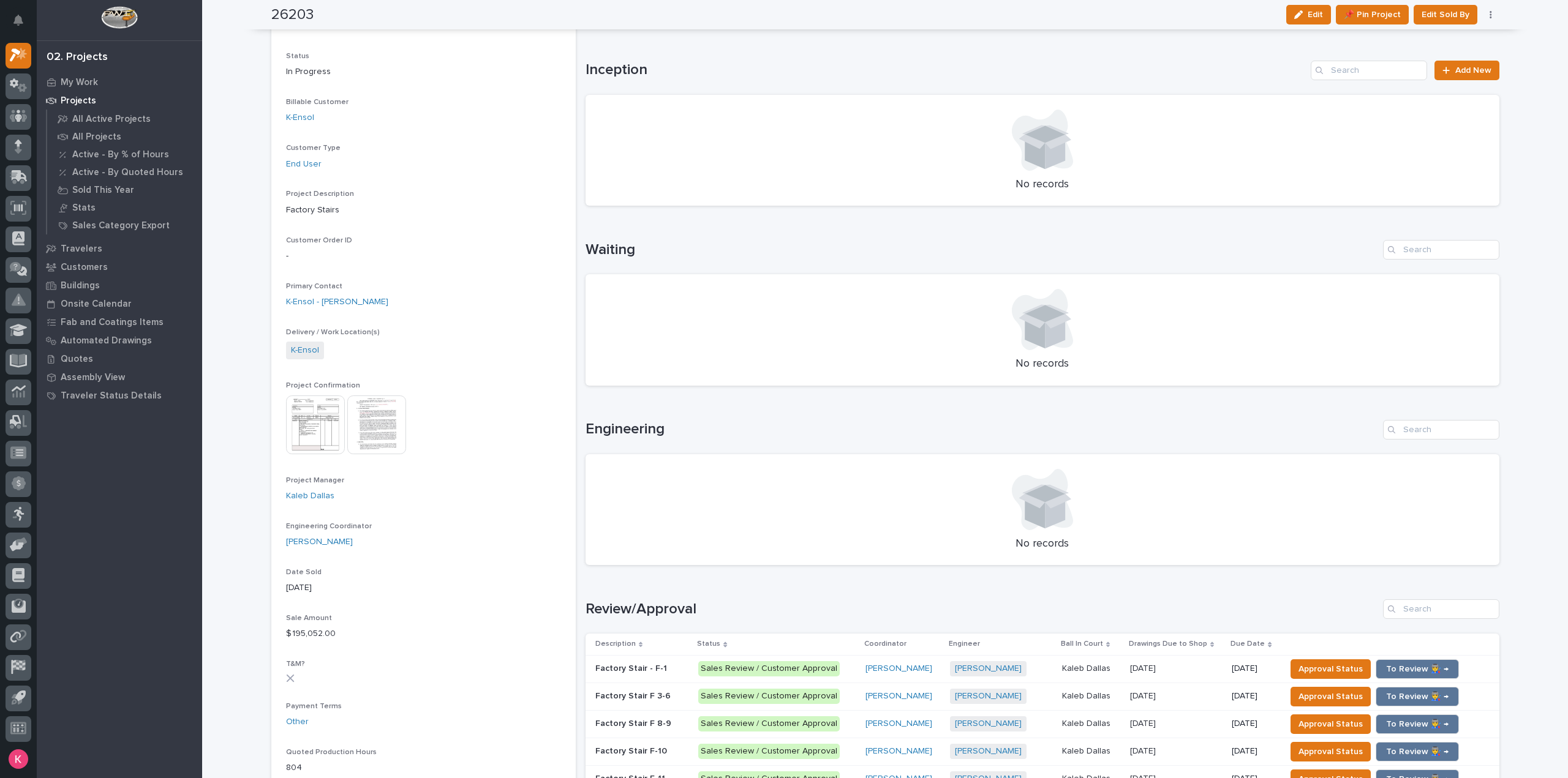
click at [1371, 201] on div "No records" at bounding box center [1042, 151] width 914 height 111
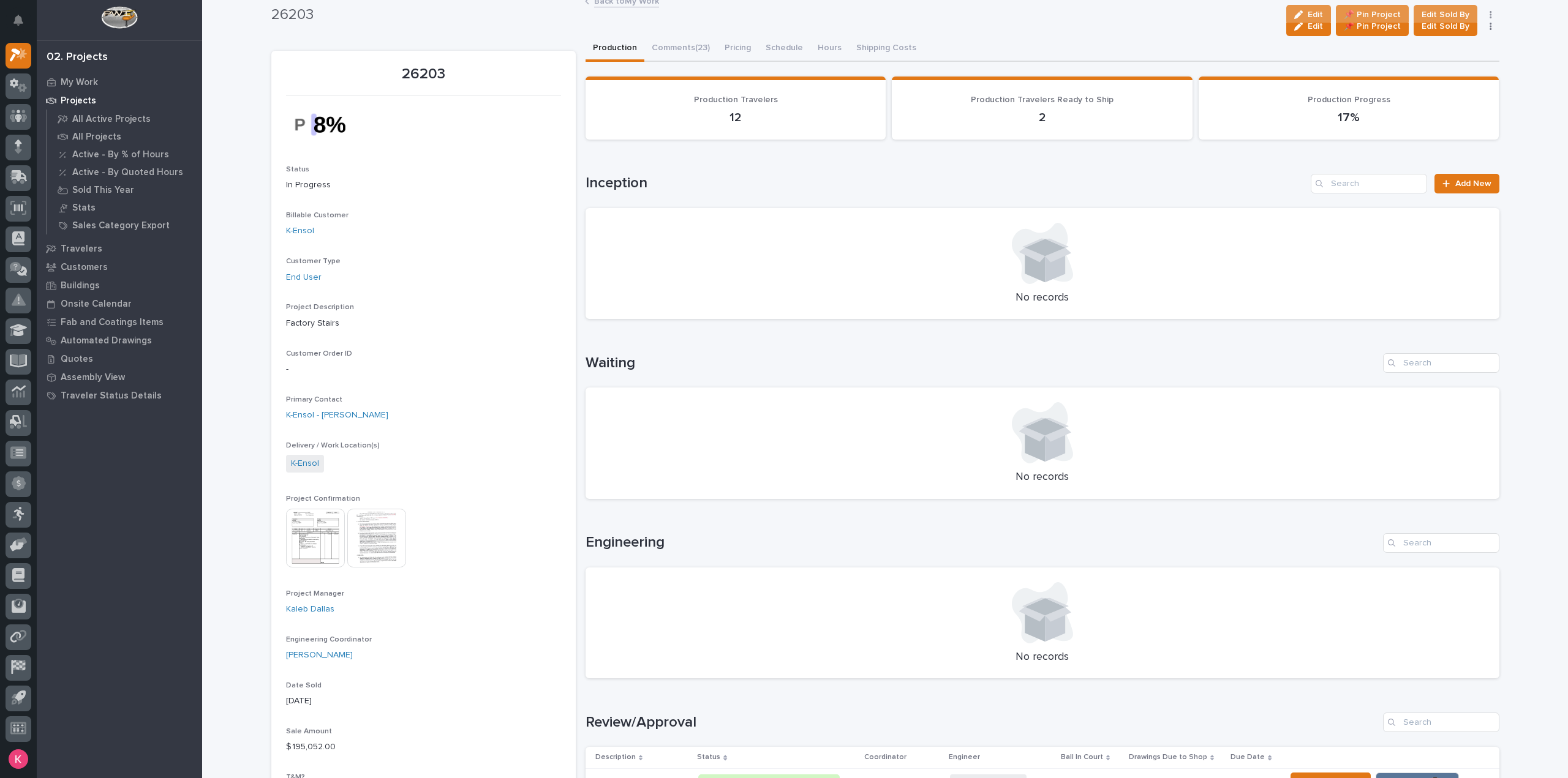
scroll to position [0, 0]
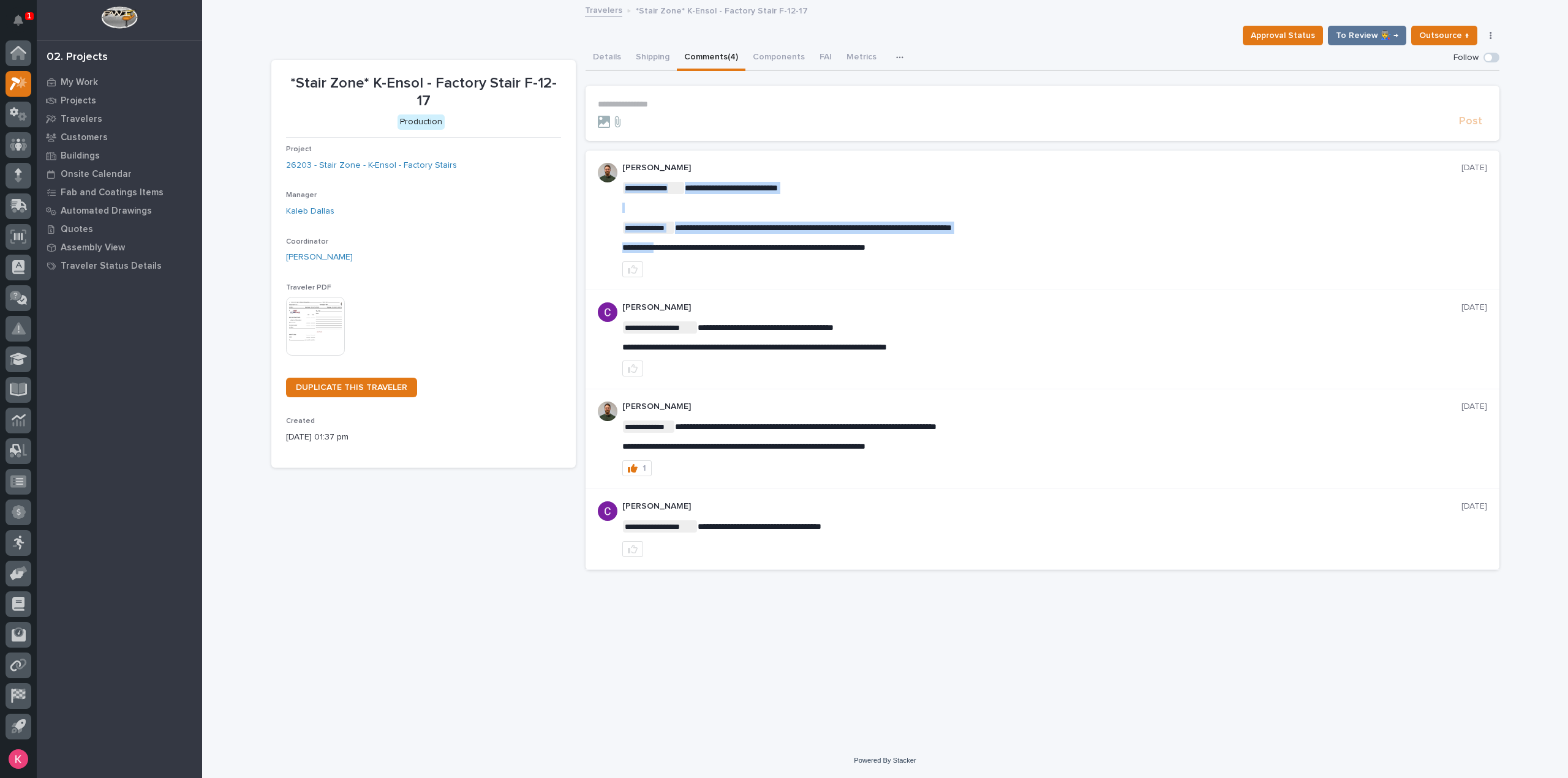
drag, startPoint x: 956, startPoint y: 249, endPoint x: 787, endPoint y: 249, distance: 169.0
drag, startPoint x: 802, startPoint y: 249, endPoint x: 874, endPoint y: 254, distance: 72.2
click at [806, 249] on span "**********" at bounding box center [744, 247] width 243 height 8
drag, startPoint x: 978, startPoint y: 248, endPoint x: 608, endPoint y: 245, distance: 370.0
click at [608, 245] on div "**********" at bounding box center [1042, 221] width 914 height 140
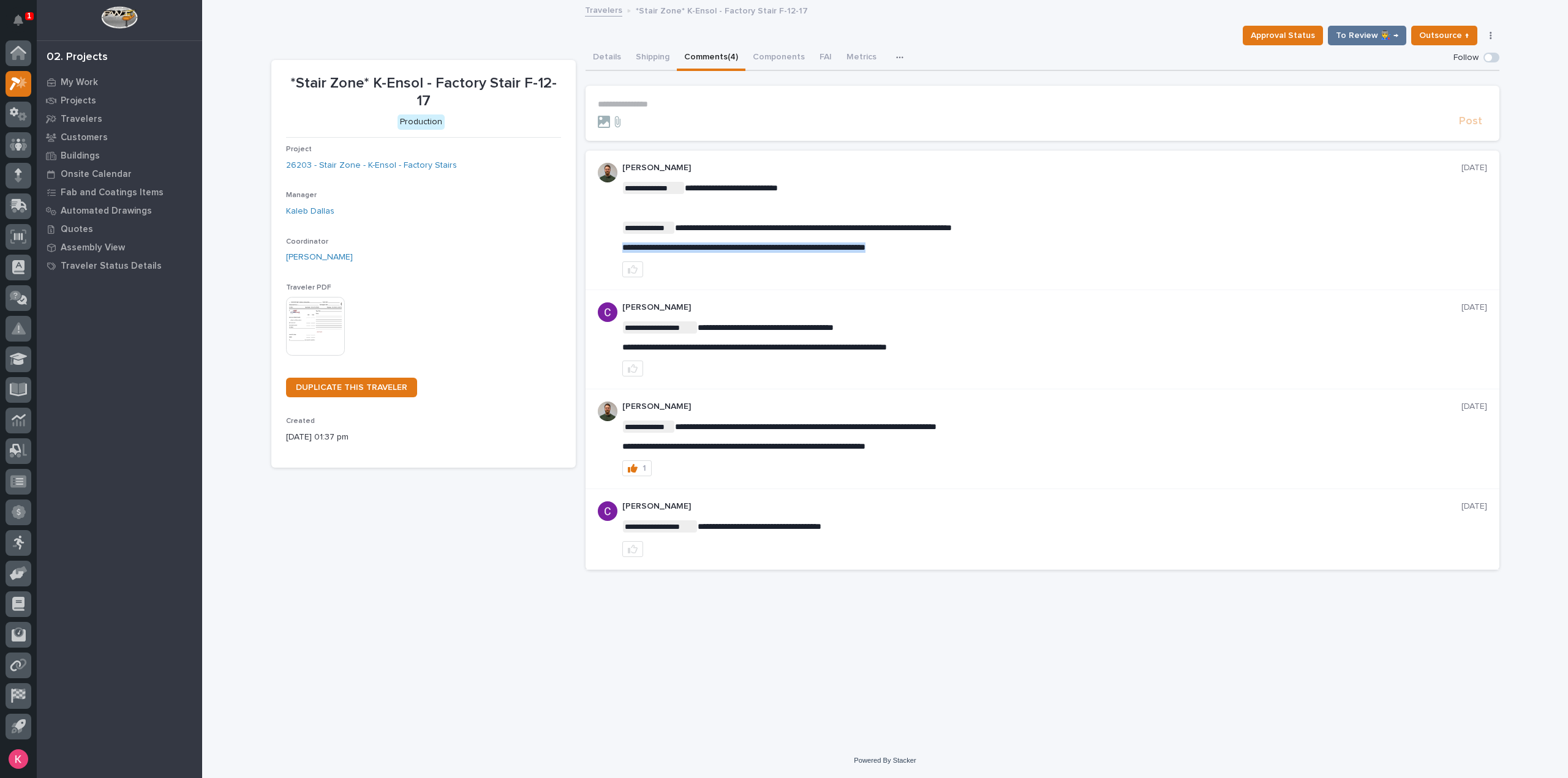
copy span "**********"
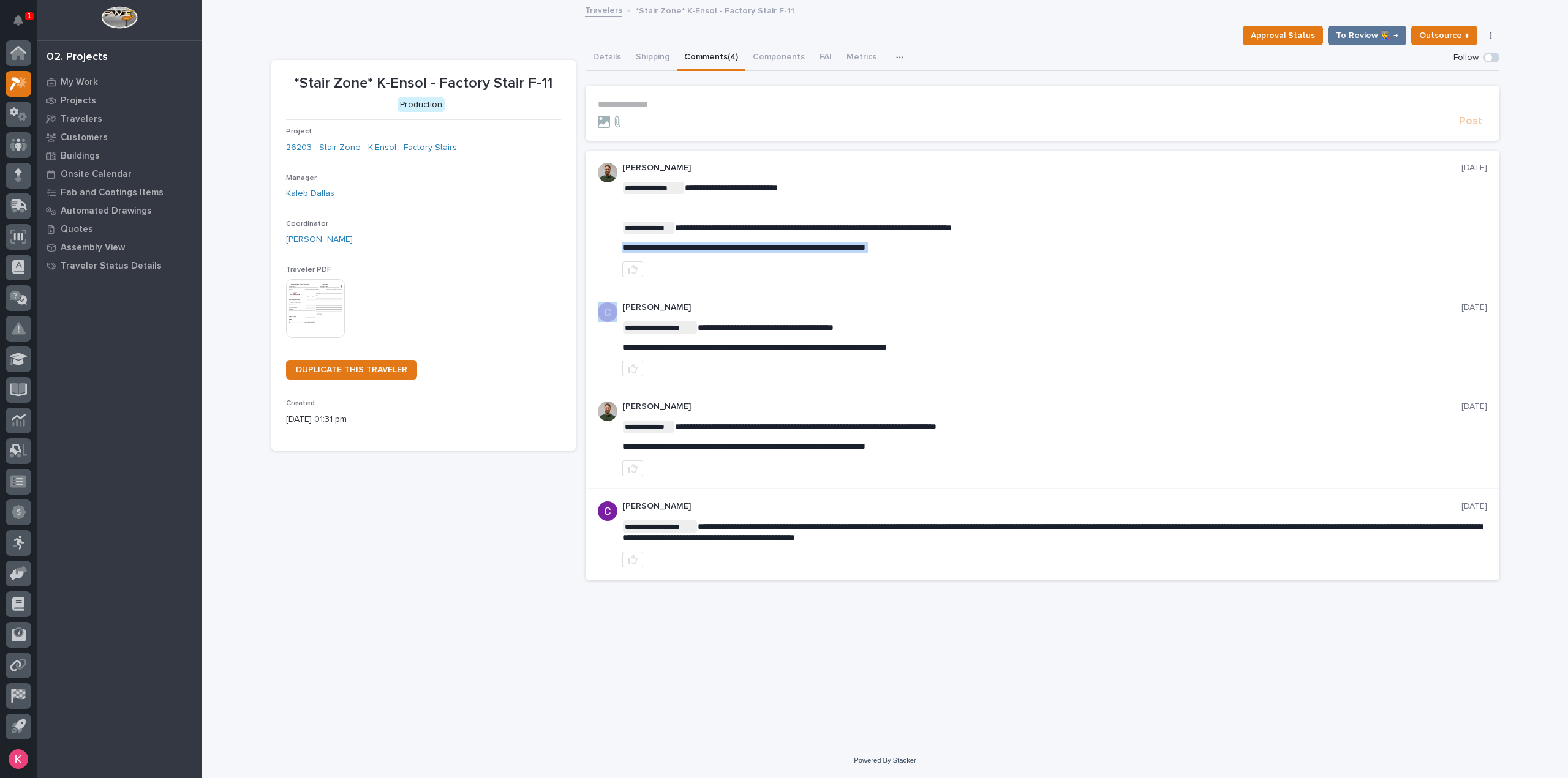
drag, startPoint x: 956, startPoint y: 253, endPoint x: 599, endPoint y: 251, distance: 357.0
click at [599, 251] on div "**********" at bounding box center [1042, 221] width 914 height 140
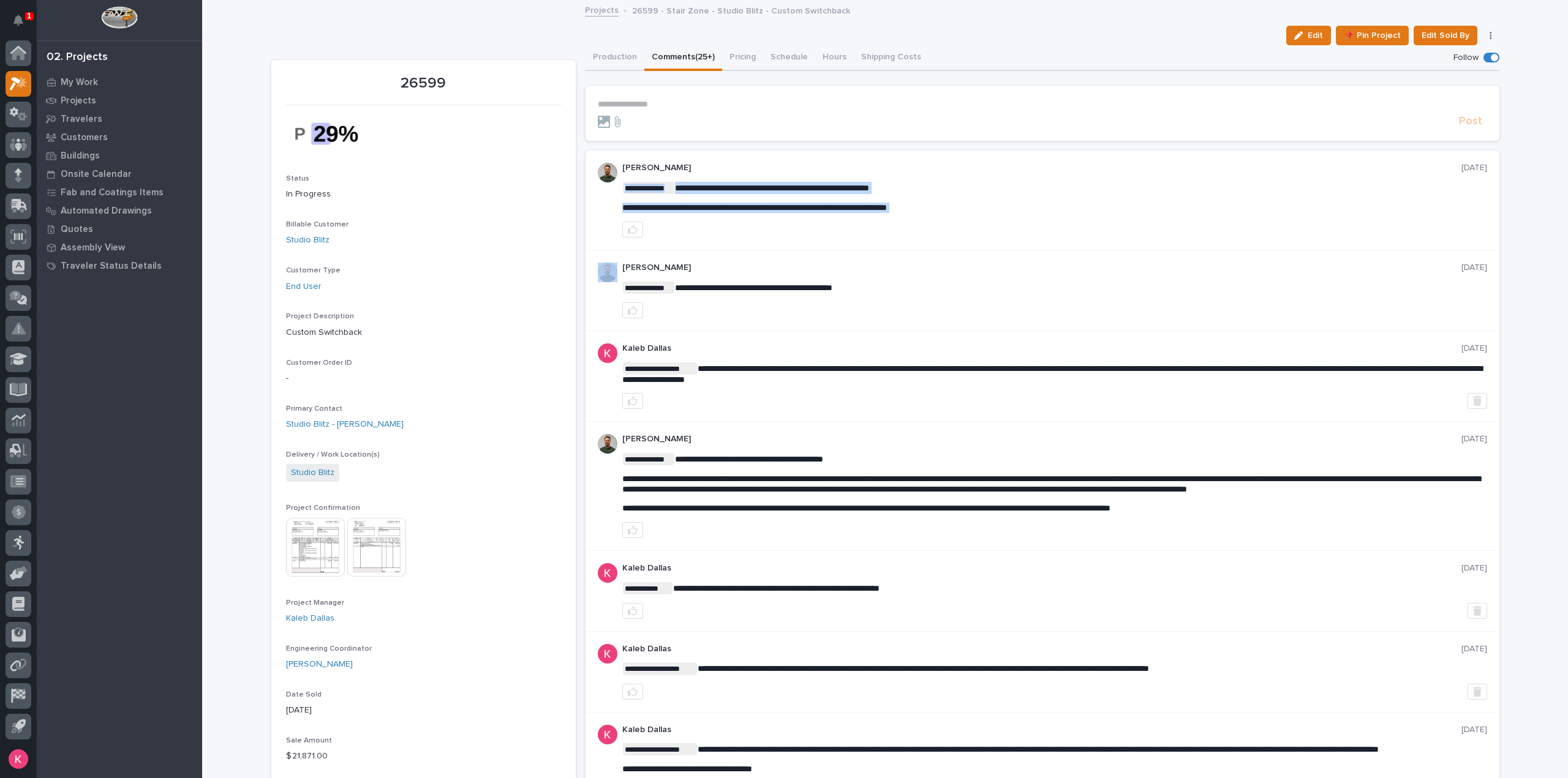
drag, startPoint x: 977, startPoint y: 204, endPoint x: 812, endPoint y: 216, distance: 165.4
click at [812, 216] on div "**********" at bounding box center [1054, 200] width 865 height 74
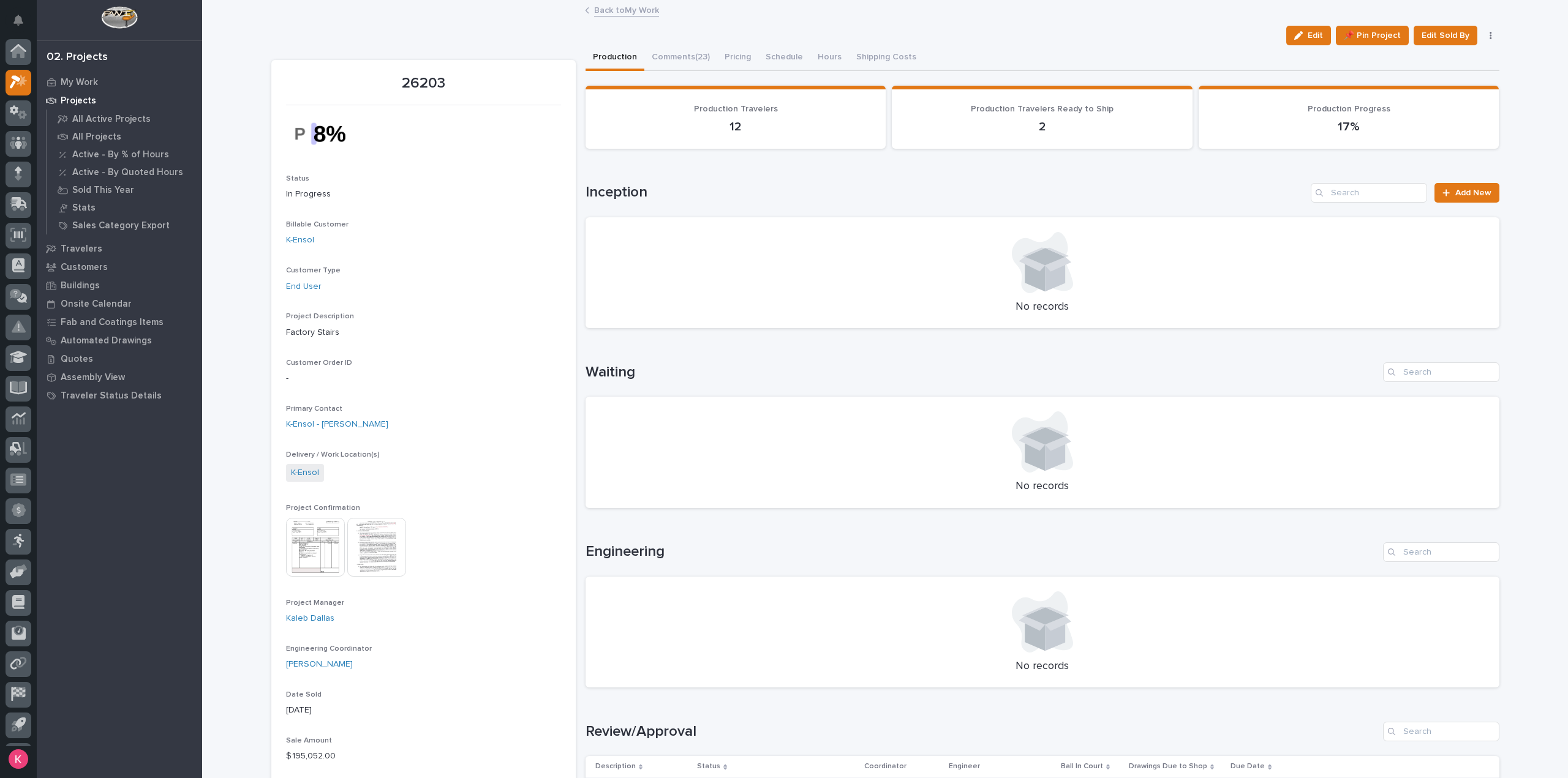
scroll to position [27, 0]
click at [76, 102] on p "Projects" at bounding box center [78, 101] width 36 height 11
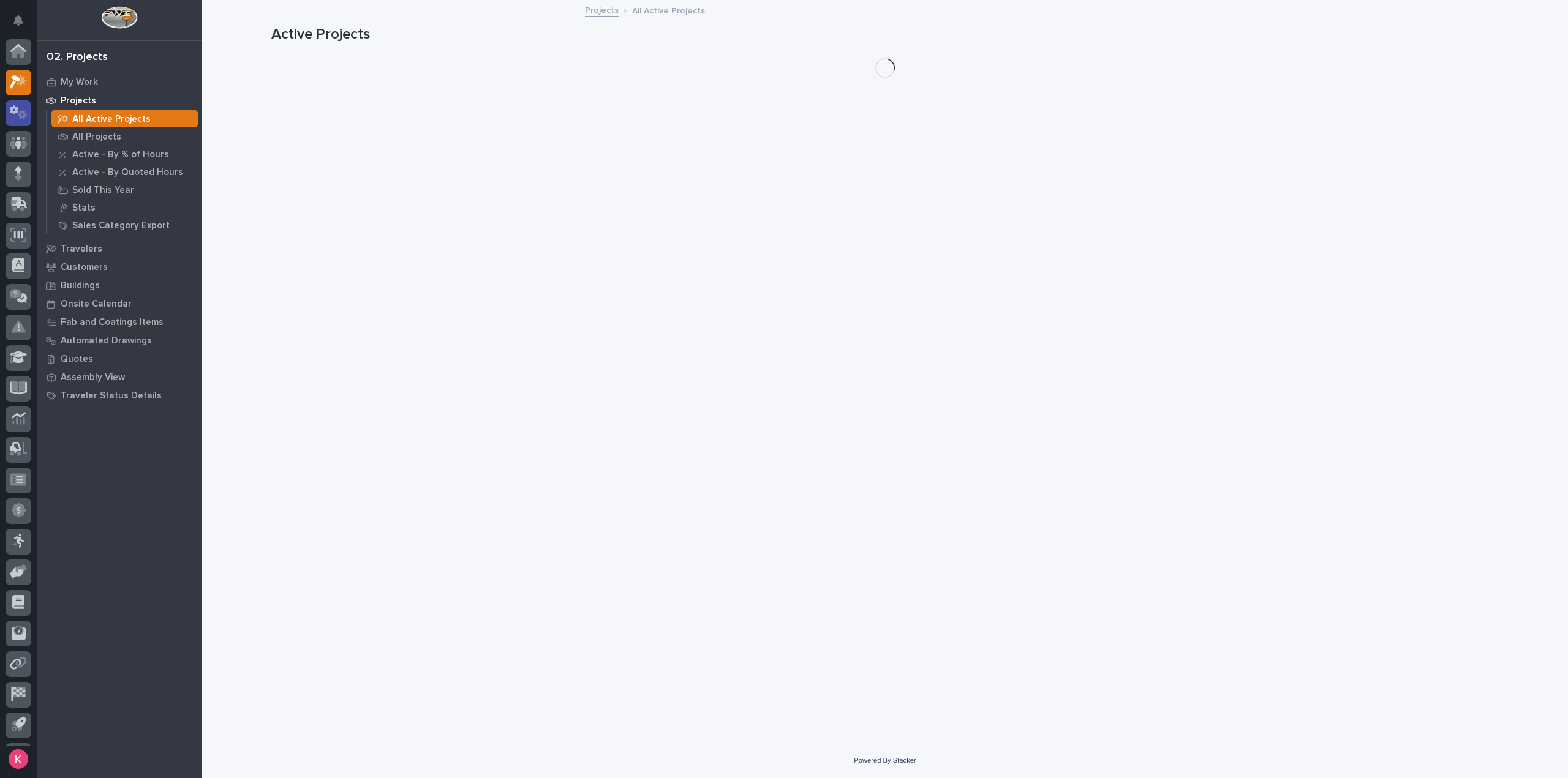
scroll to position [27, 0]
click at [87, 77] on p "My Work" at bounding box center [80, 82] width 38 height 11
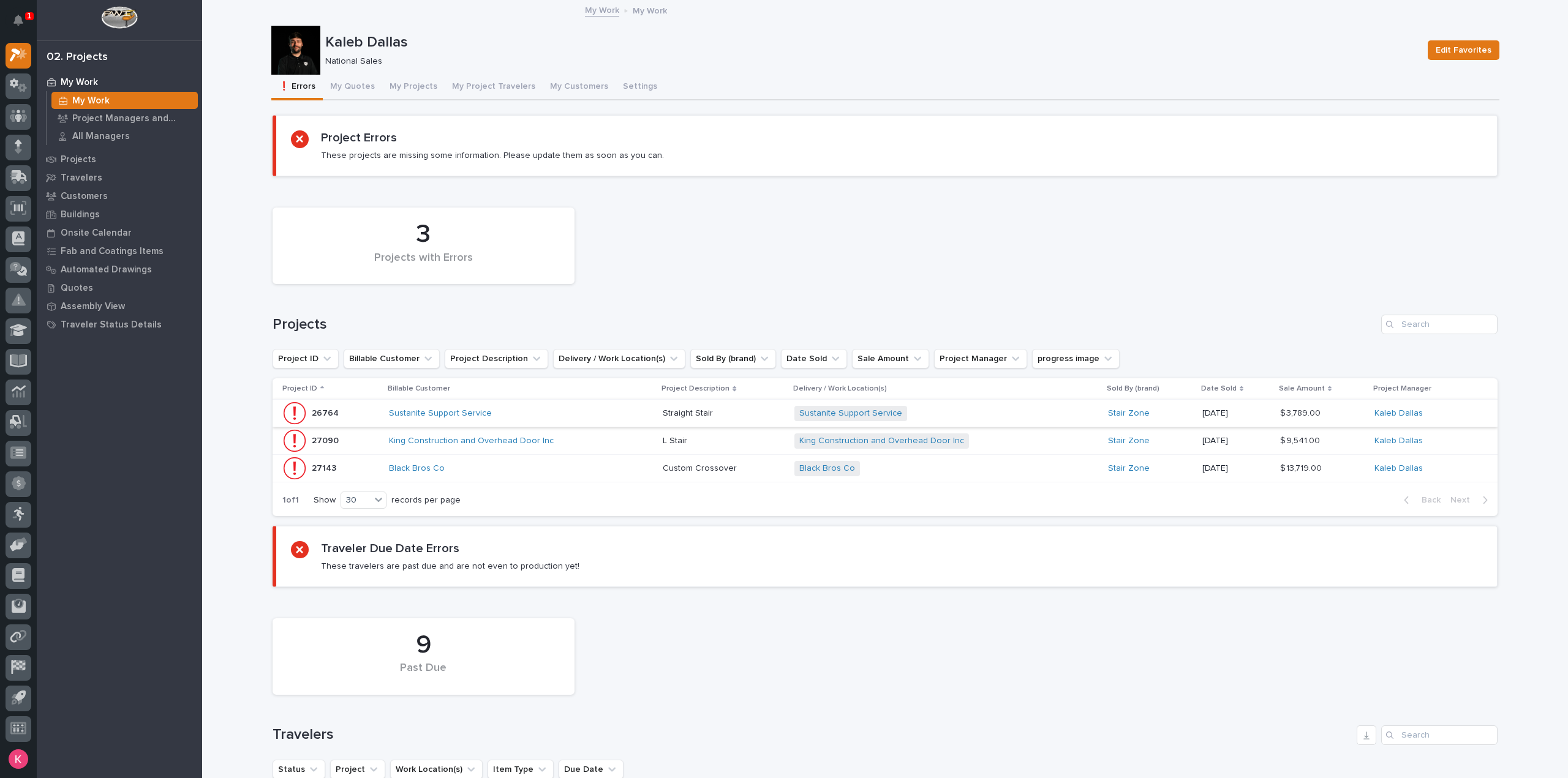
scroll to position [122, 0]
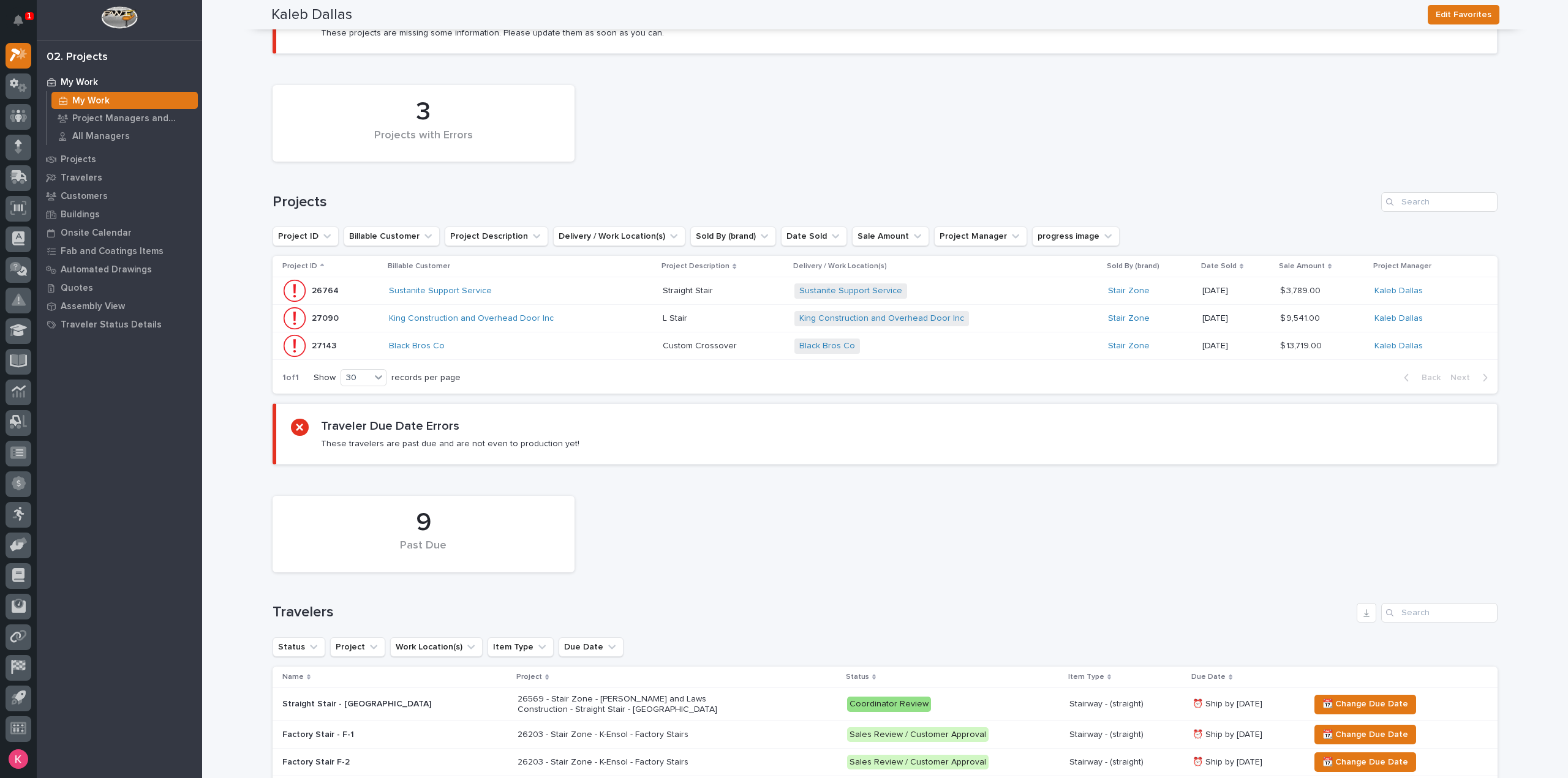
click at [529, 350] on div "Black Bros Co" at bounding box center [496, 346] width 214 height 10
